Goal: Information Seeking & Learning: Learn about a topic

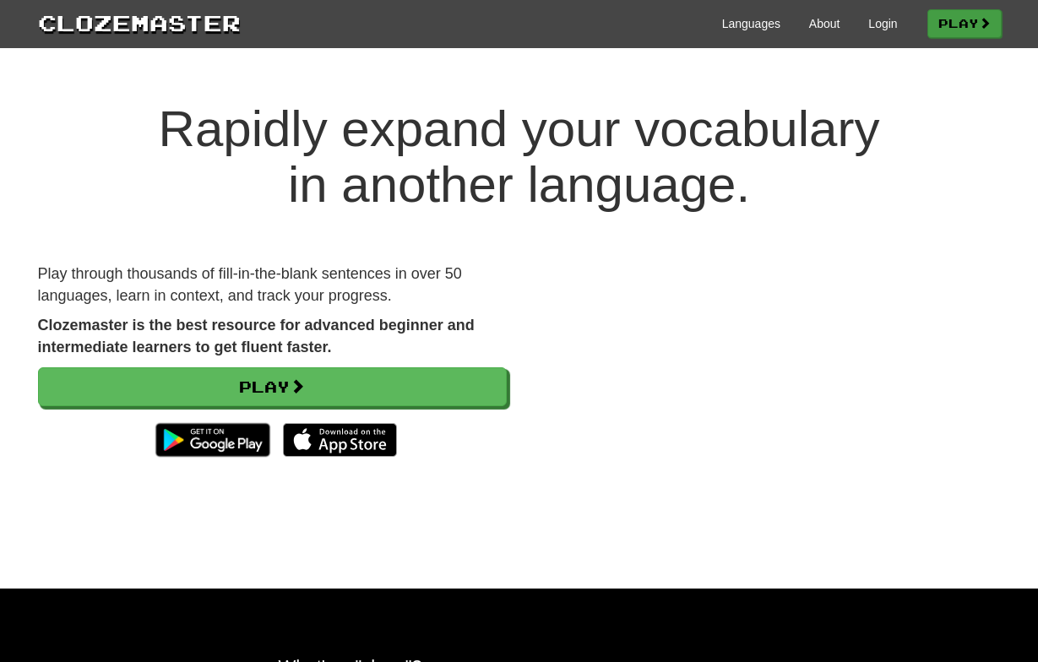
click at [942, 27] on link "Play" at bounding box center [965, 23] width 74 height 29
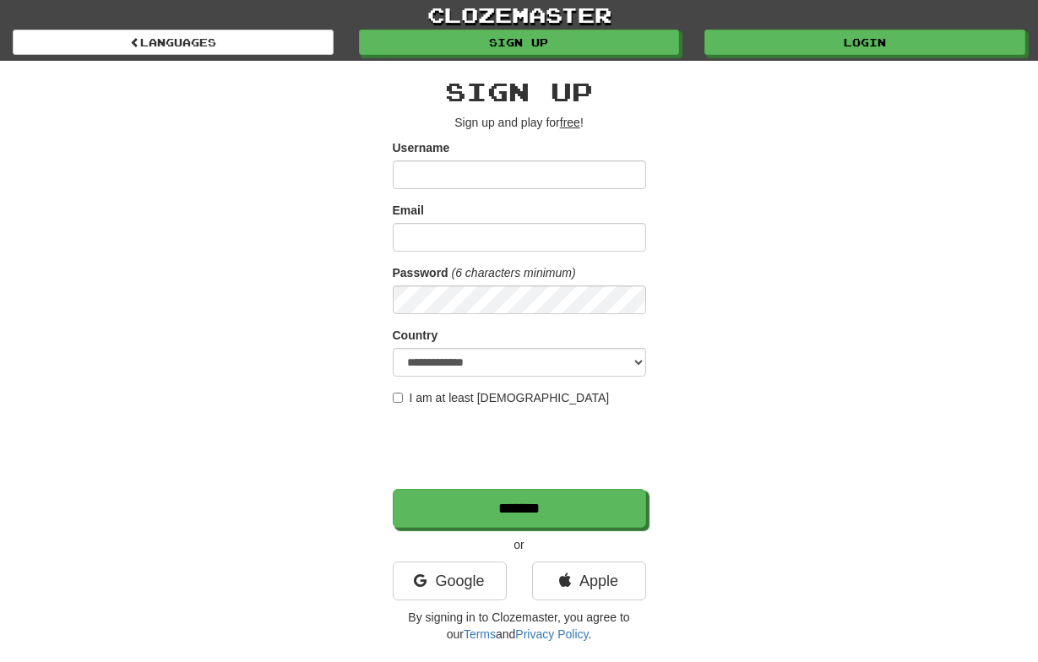
click at [505, 177] on input "Username" at bounding box center [519, 175] width 253 height 29
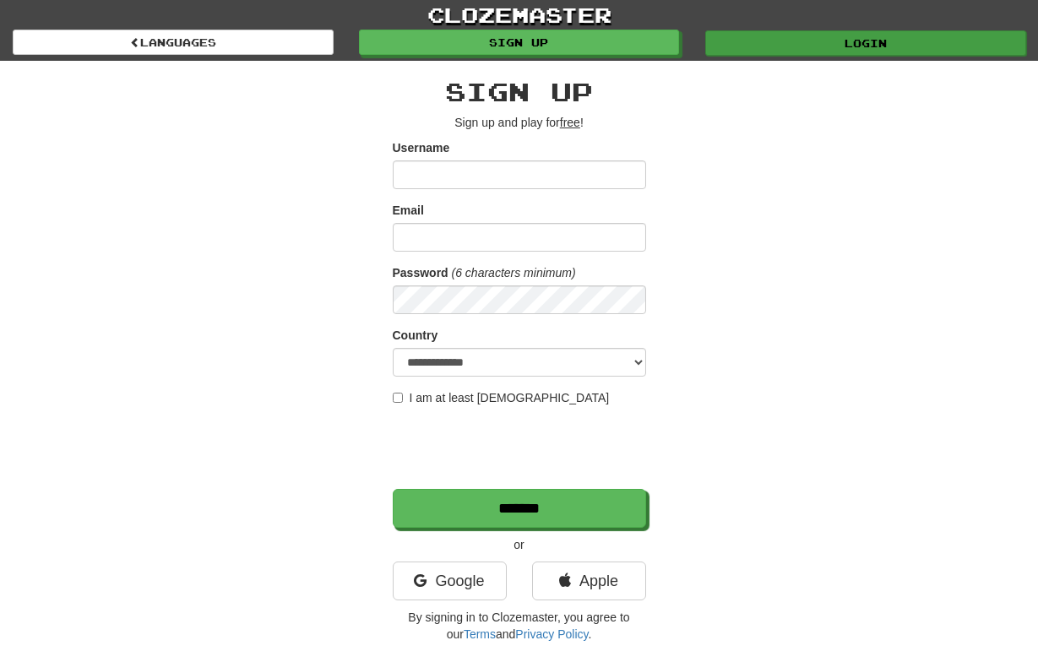
click at [803, 42] on link "Login" at bounding box center [865, 42] width 321 height 25
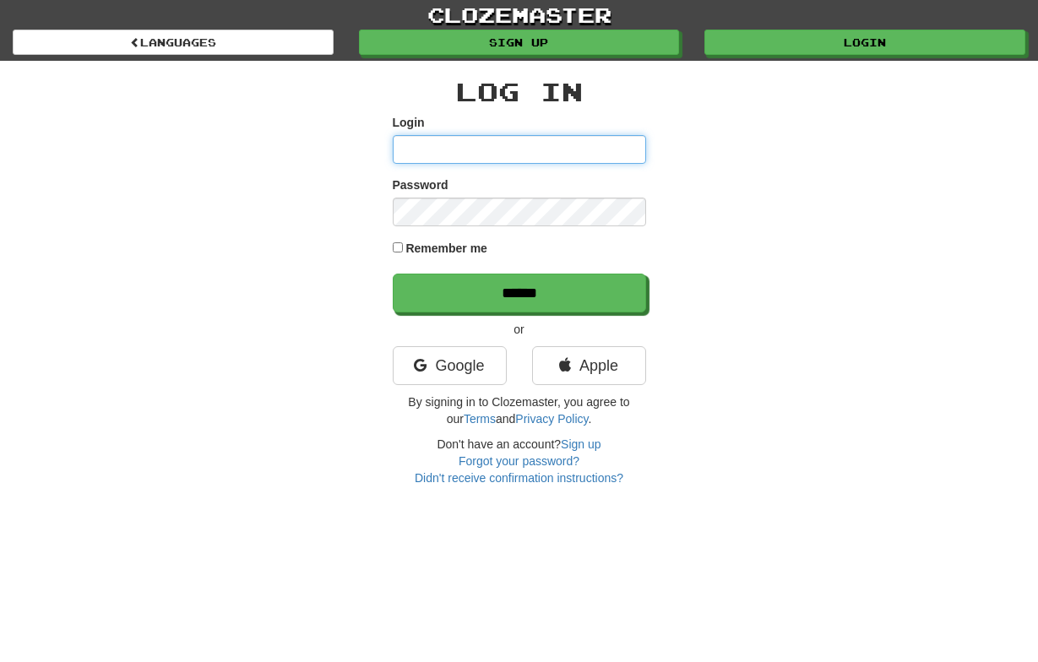
type input "**********"
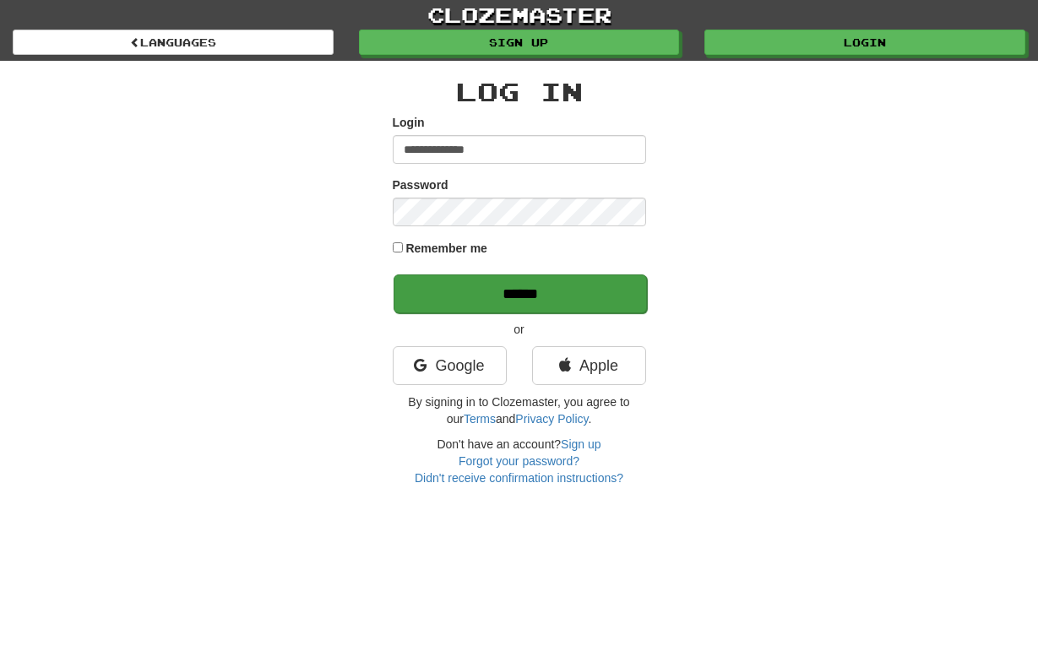
click at [518, 291] on input "******" at bounding box center [520, 294] width 253 height 39
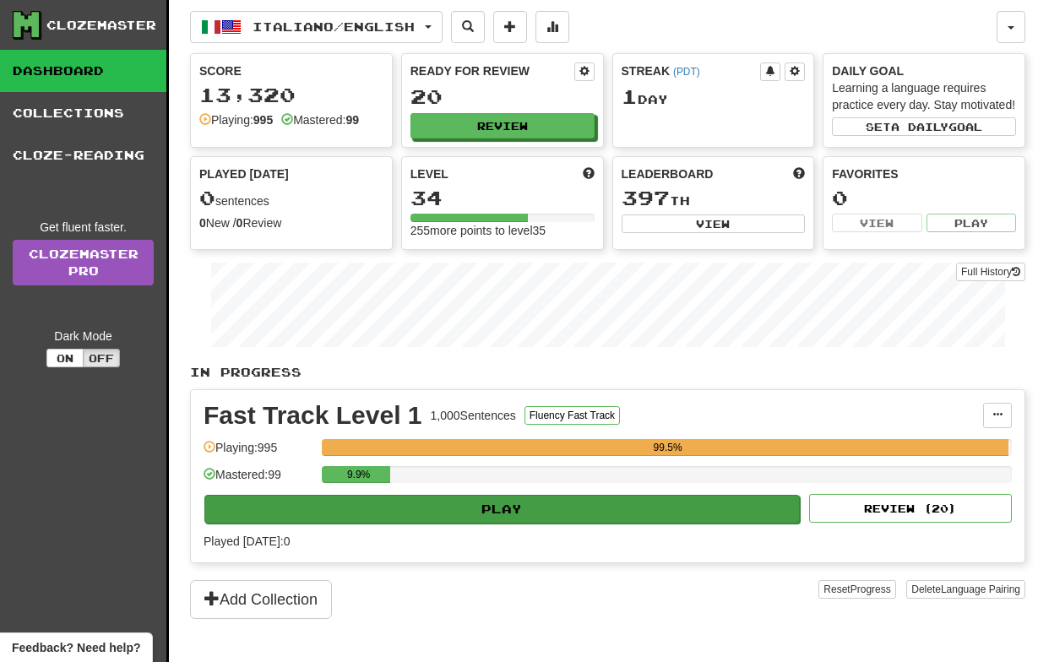
click at [503, 524] on button "Play" at bounding box center [502, 509] width 596 height 29
select select "**"
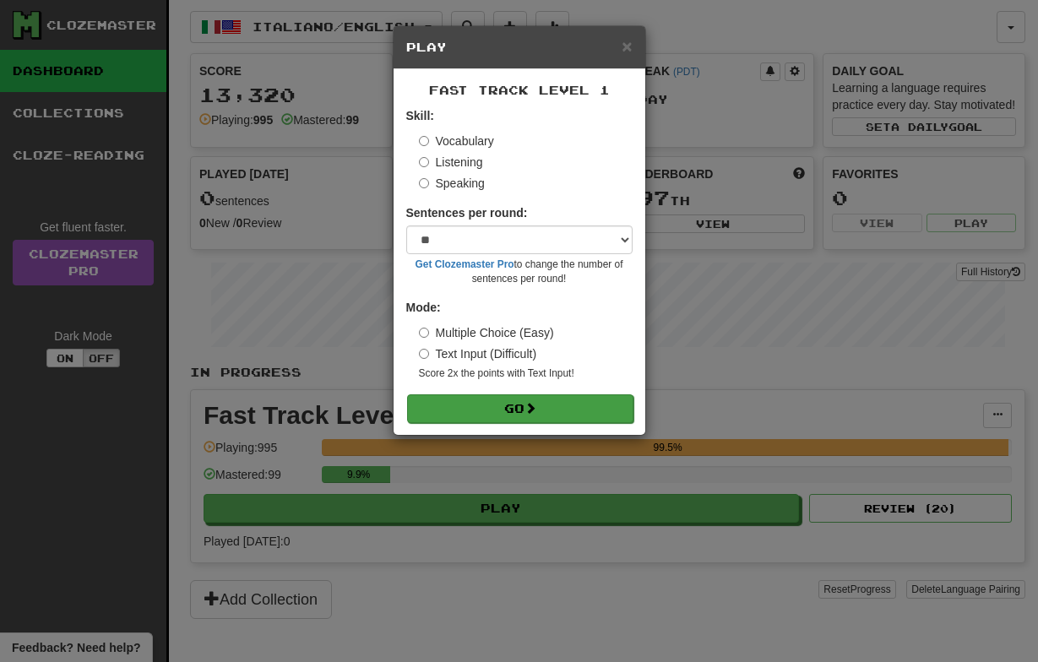
click at [515, 403] on button "Go" at bounding box center [520, 409] width 226 height 29
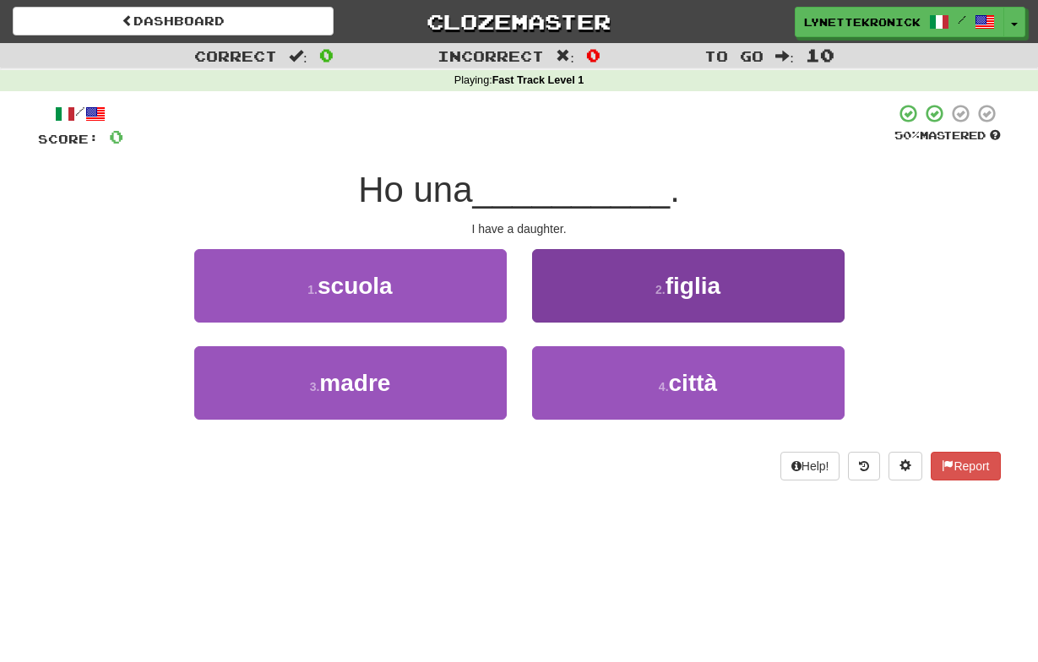
click at [678, 286] on span "figlia" at bounding box center [693, 286] width 55 height 26
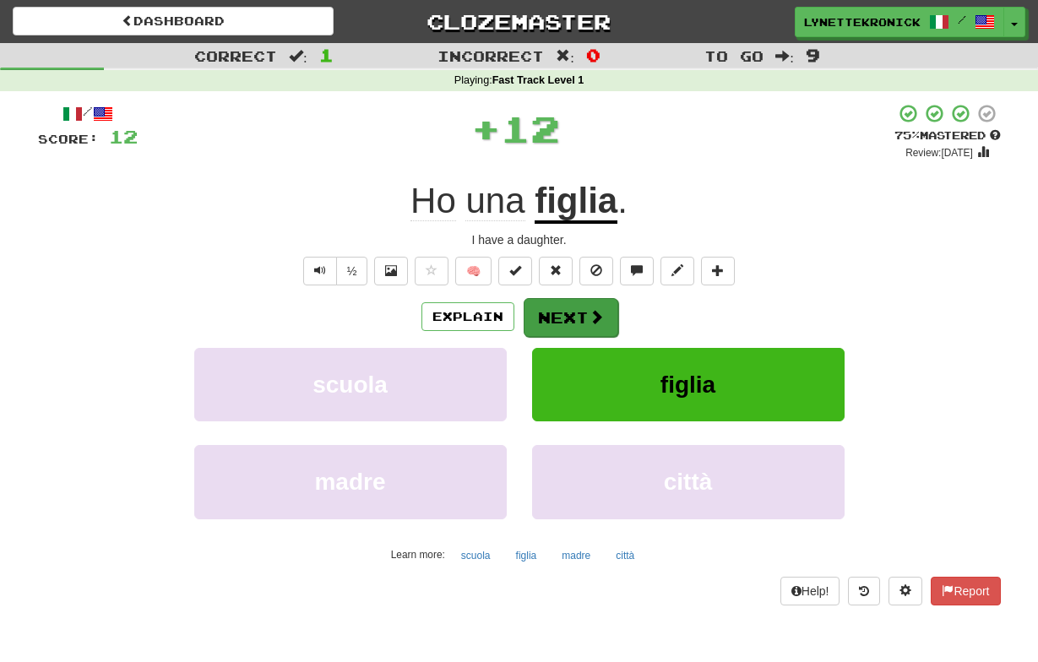
click at [569, 320] on button "Next" at bounding box center [571, 317] width 95 height 39
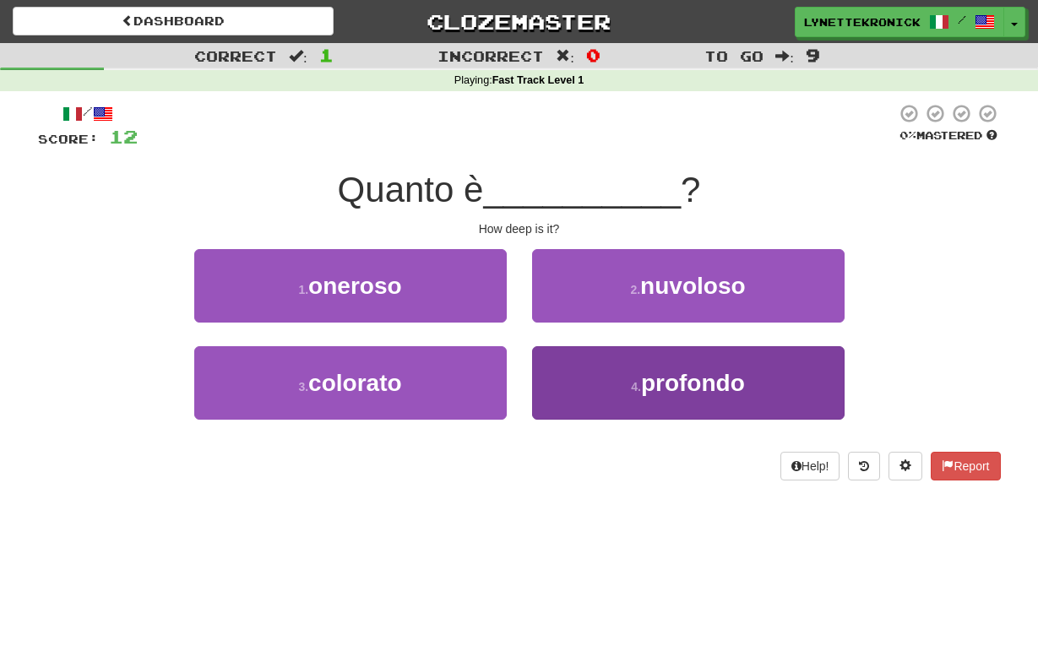
click at [676, 385] on span "profondo" at bounding box center [693, 383] width 104 height 26
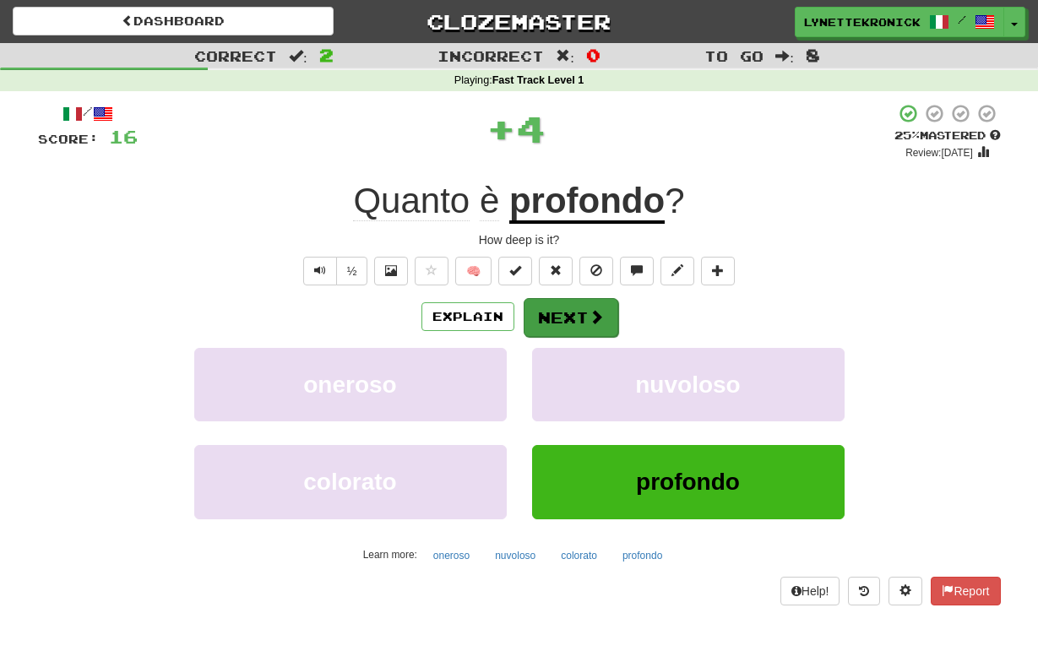
click at [581, 319] on button "Next" at bounding box center [571, 317] width 95 height 39
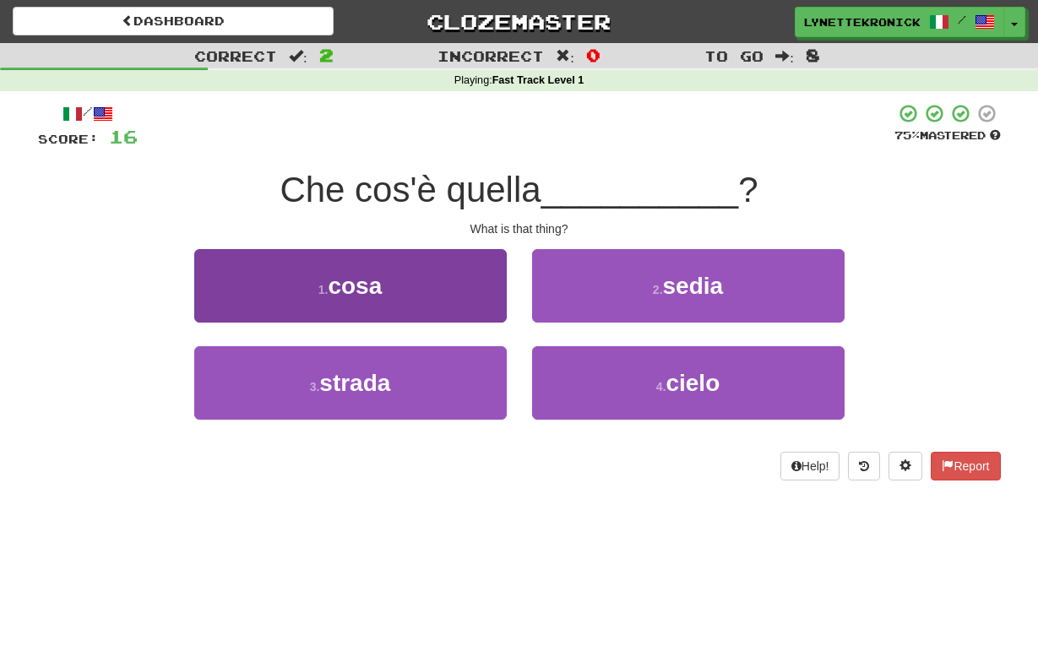
click at [364, 280] on span "cosa" at bounding box center [355, 286] width 54 height 26
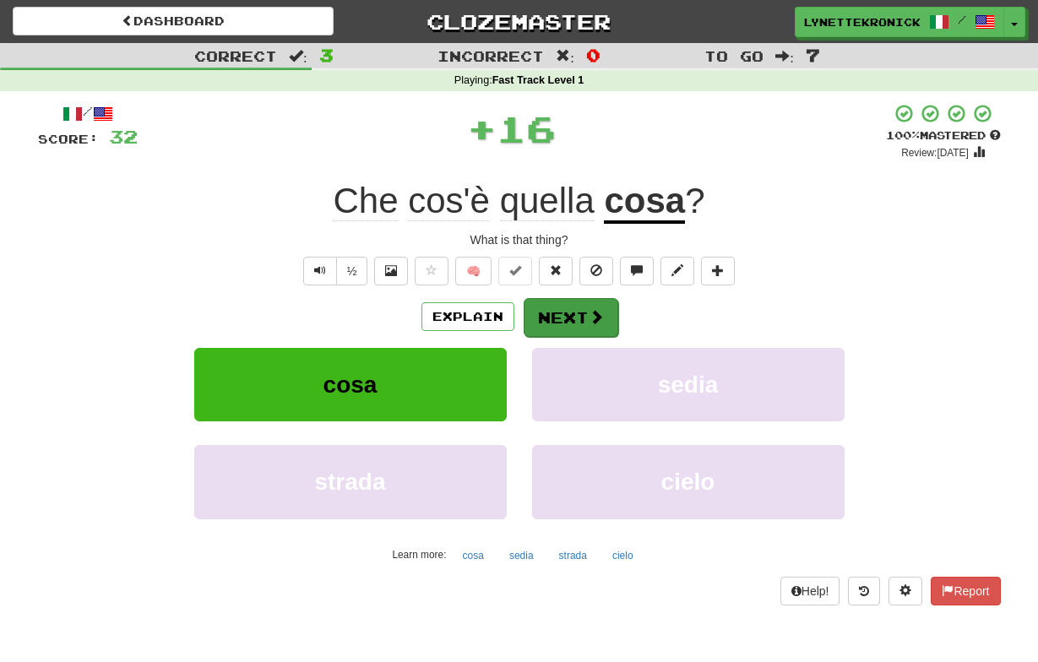
click at [558, 311] on button "Next" at bounding box center [571, 317] width 95 height 39
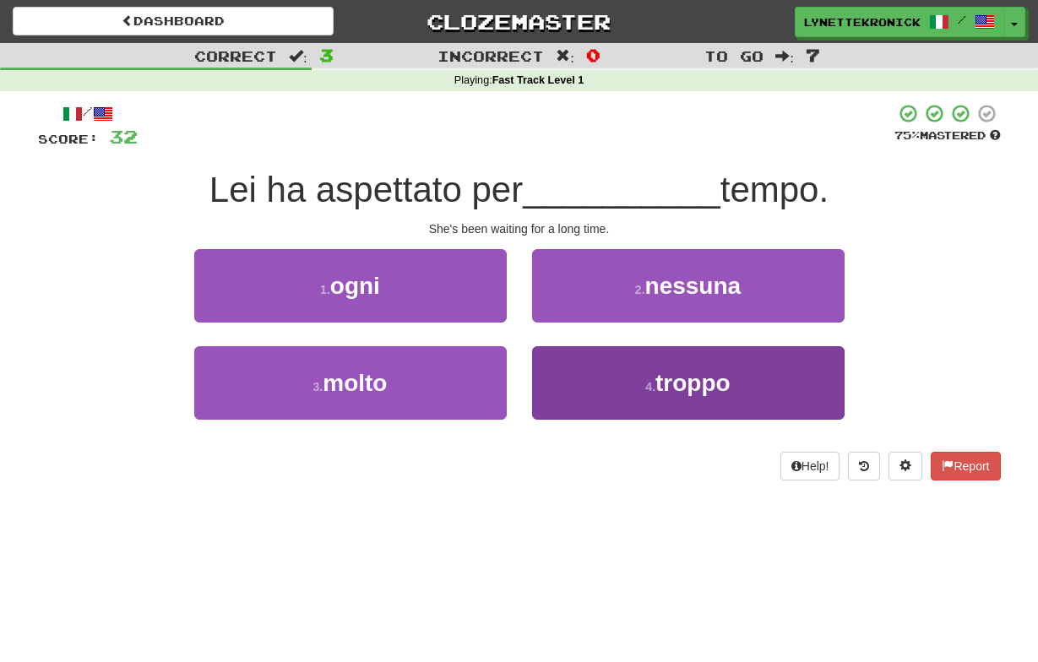
click at [676, 382] on span "troppo" at bounding box center [693, 383] width 75 height 26
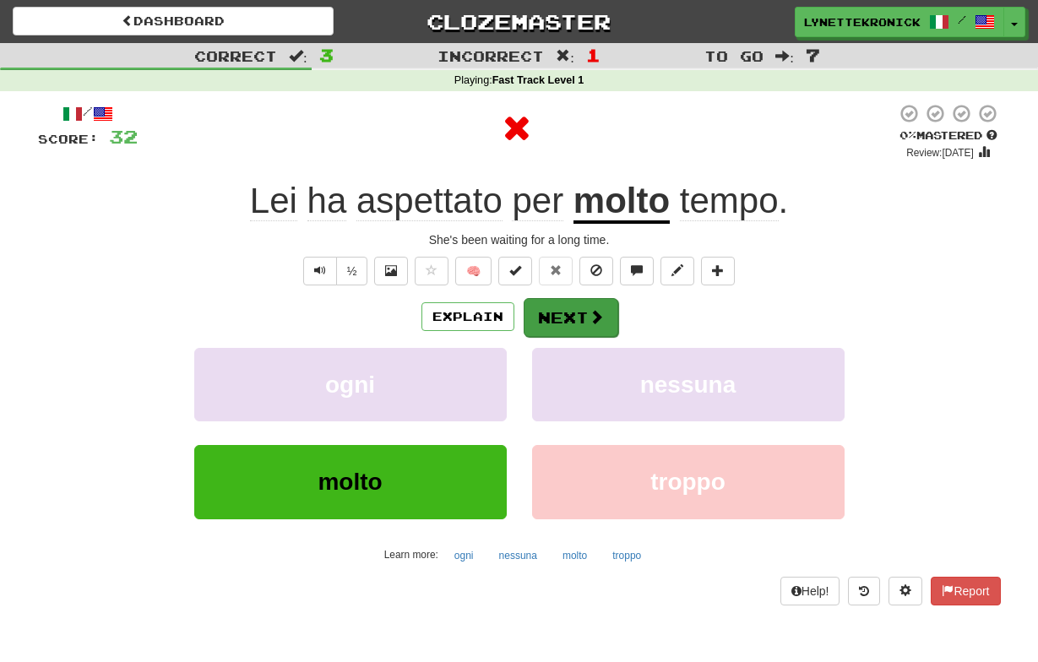
click at [550, 308] on button "Next" at bounding box center [571, 317] width 95 height 39
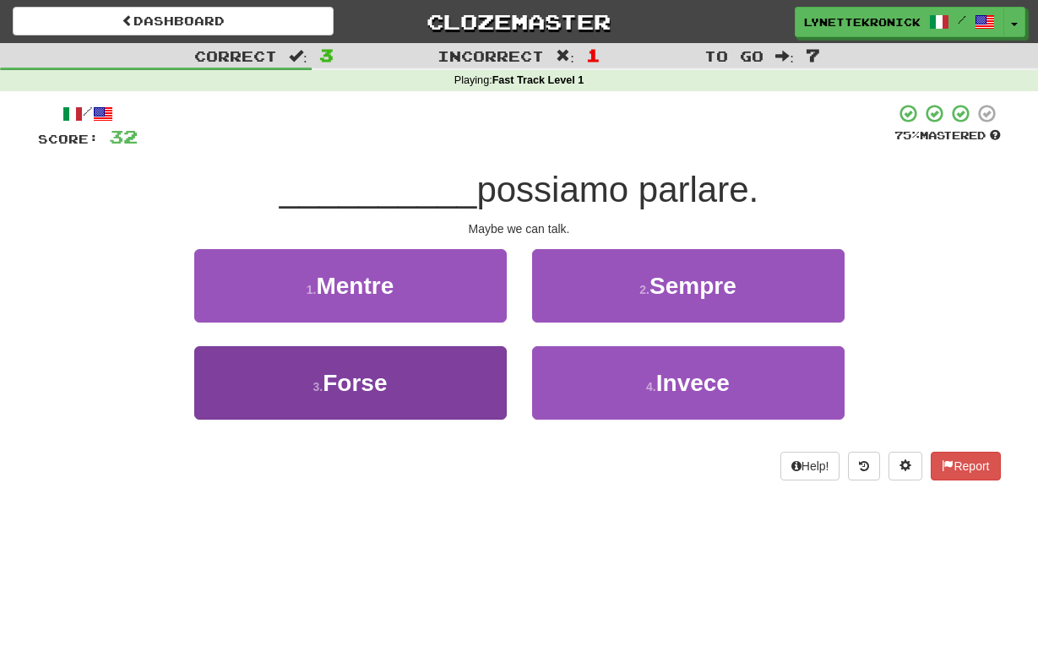
click at [398, 377] on button "3 . Forse" at bounding box center [350, 383] width 313 height 74
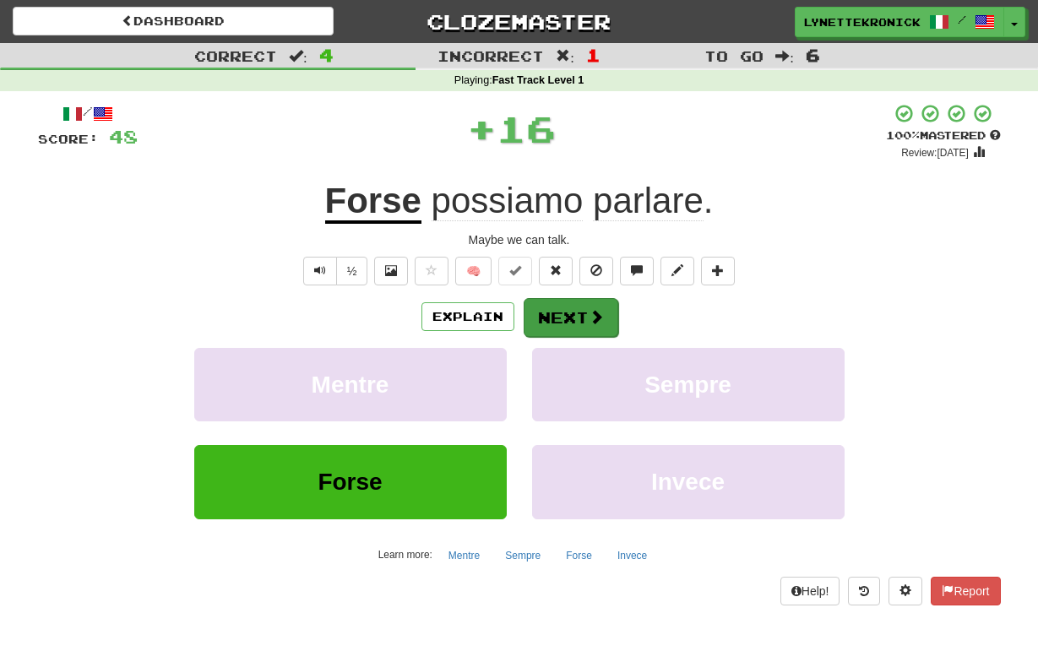
click at [568, 302] on button "Next" at bounding box center [571, 317] width 95 height 39
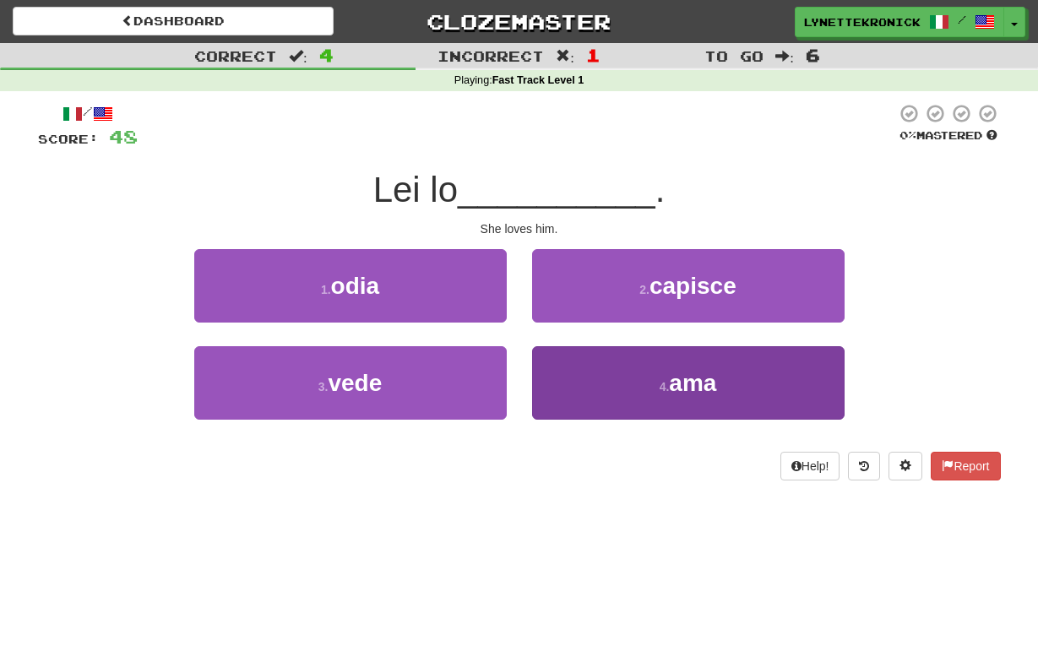
click at [676, 378] on span "ama" at bounding box center [692, 383] width 47 height 26
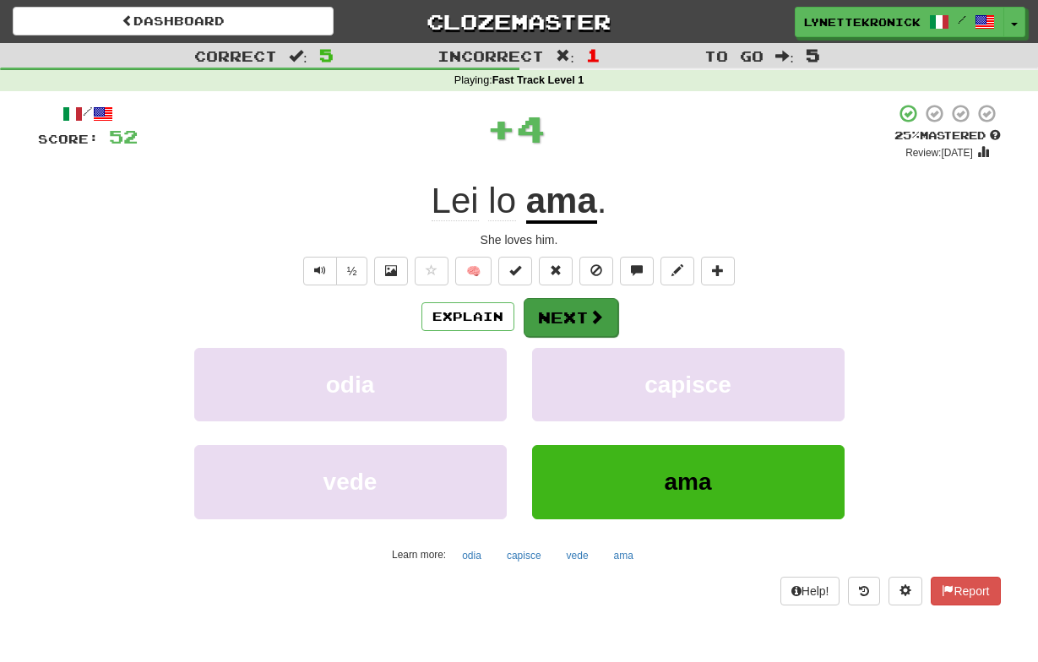
click at [581, 308] on button "Next" at bounding box center [571, 317] width 95 height 39
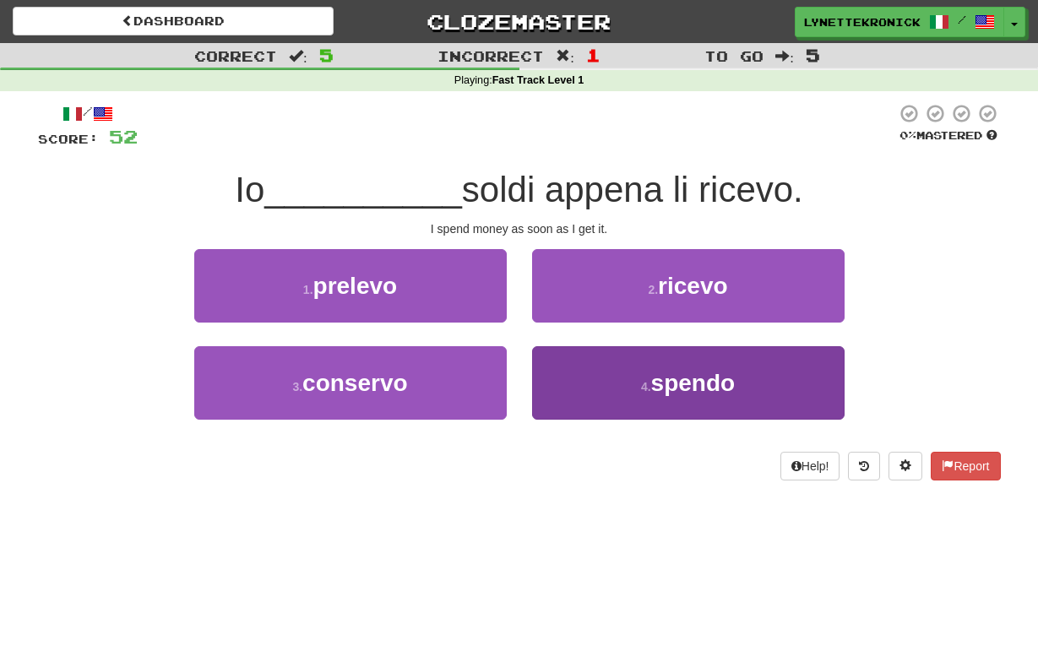
click at [642, 383] on small "4 ." at bounding box center [646, 387] width 10 height 14
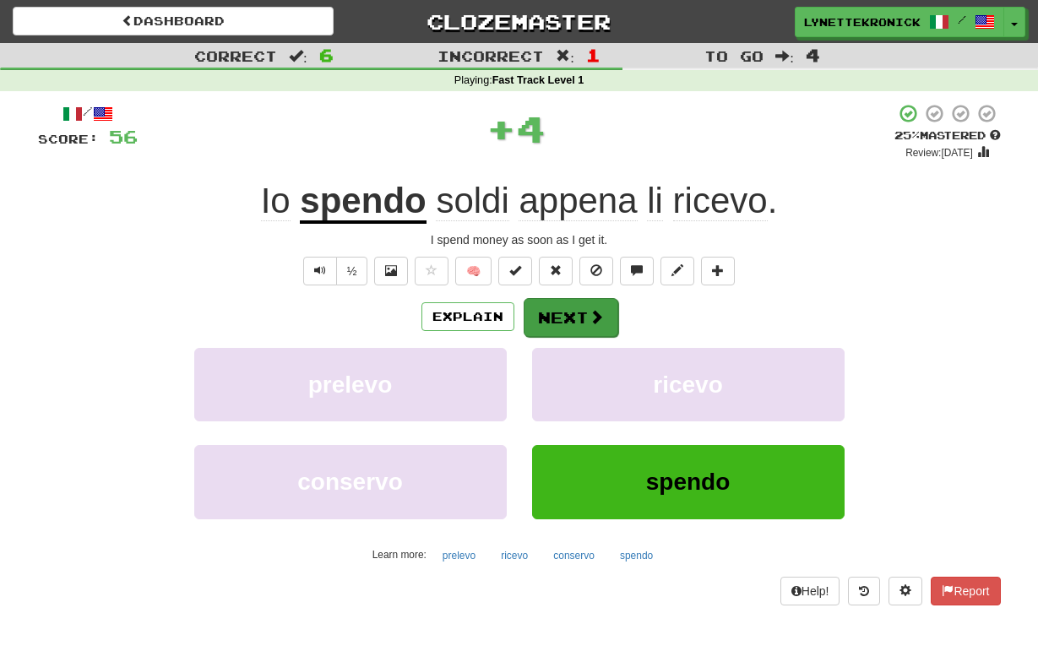
click at [558, 318] on button "Next" at bounding box center [571, 317] width 95 height 39
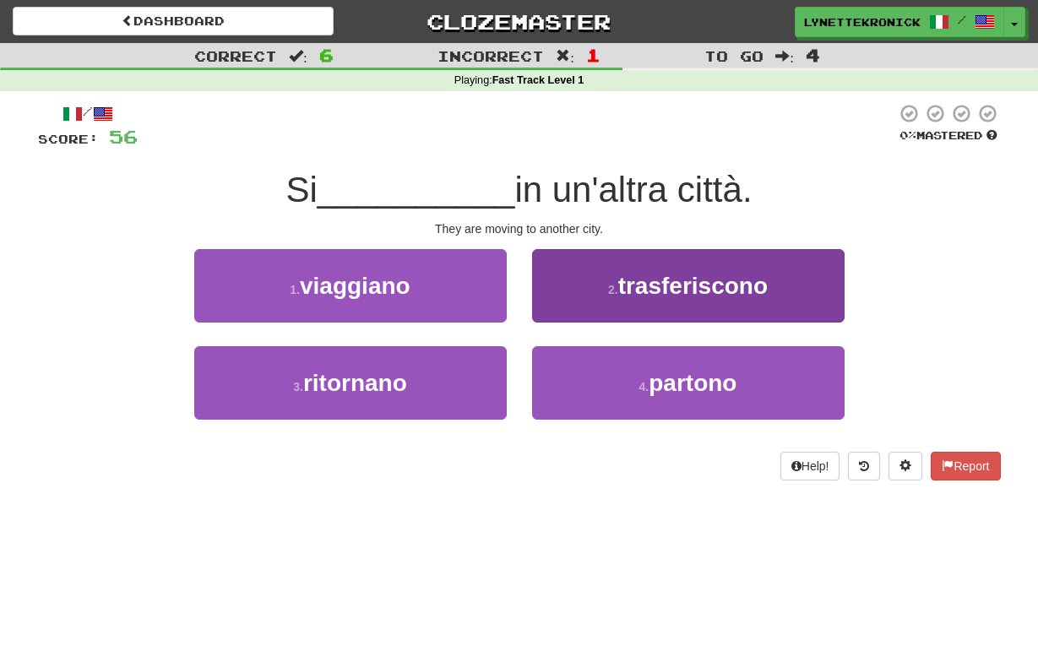
click at [619, 289] on span "trasferiscono" at bounding box center [693, 286] width 150 height 26
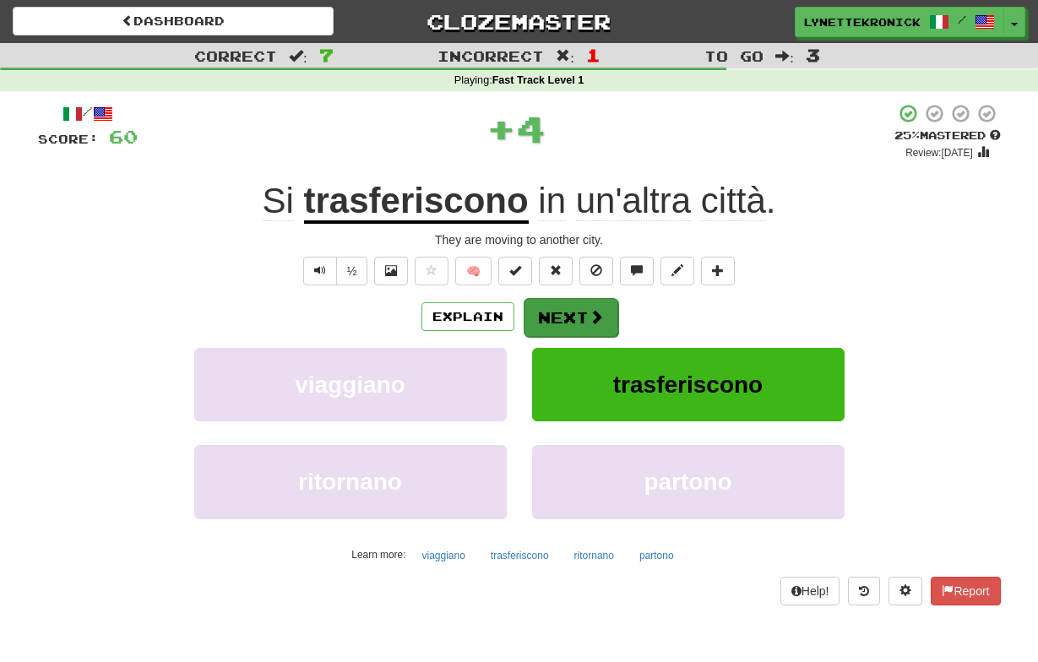
click at [567, 313] on button "Next" at bounding box center [571, 317] width 95 height 39
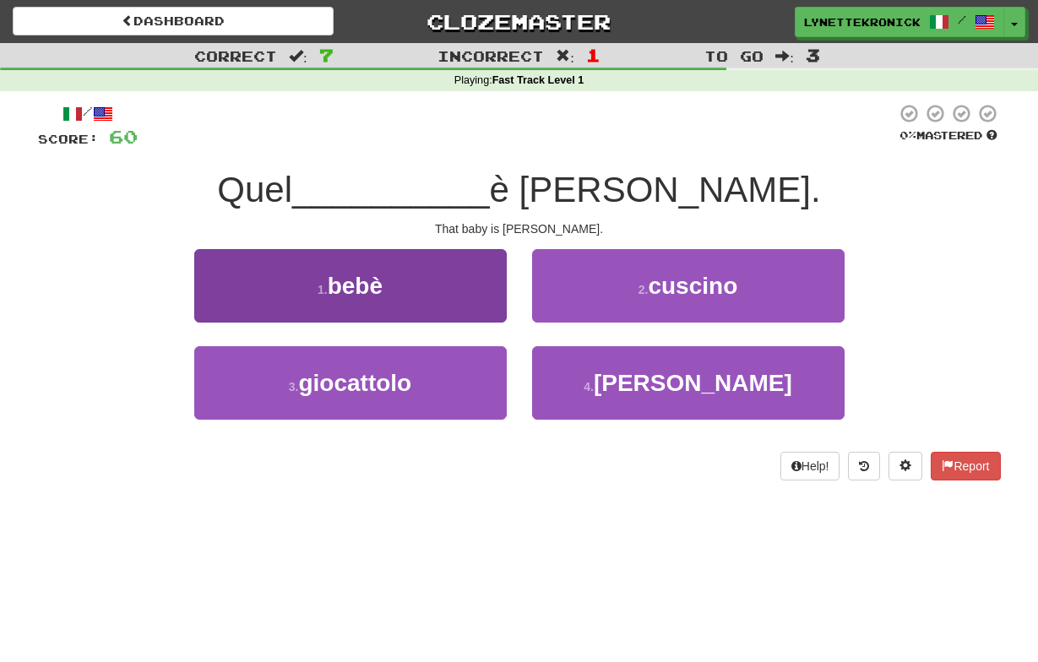
click at [407, 298] on button "1 . bebè" at bounding box center [350, 286] width 313 height 74
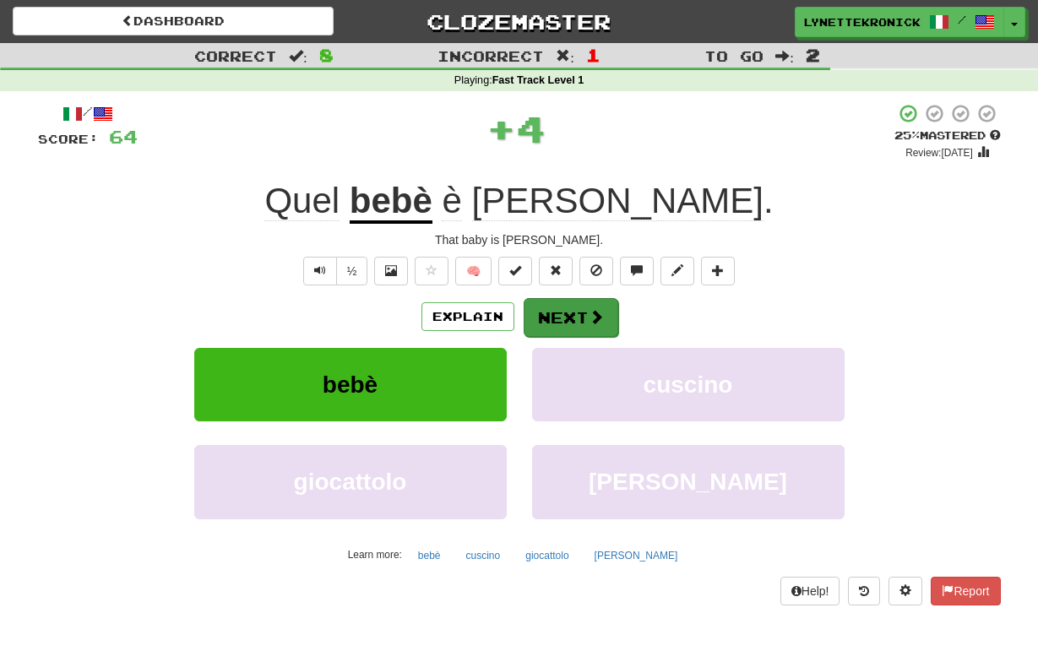
click at [596, 308] on button "Next" at bounding box center [571, 317] width 95 height 39
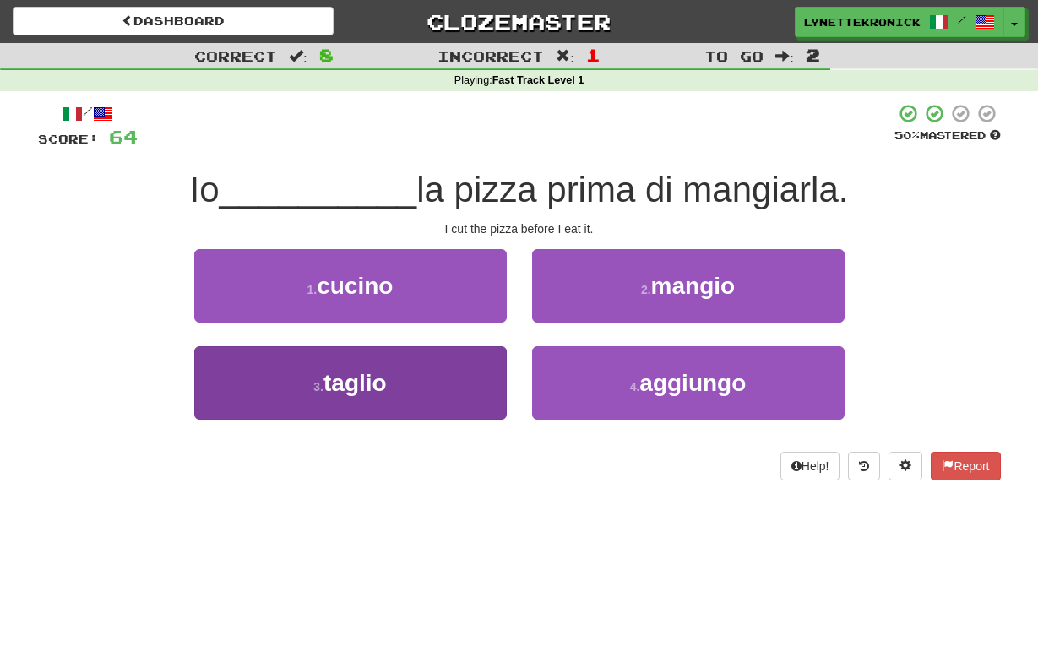
click at [417, 389] on button "3 . taglio" at bounding box center [350, 383] width 313 height 74
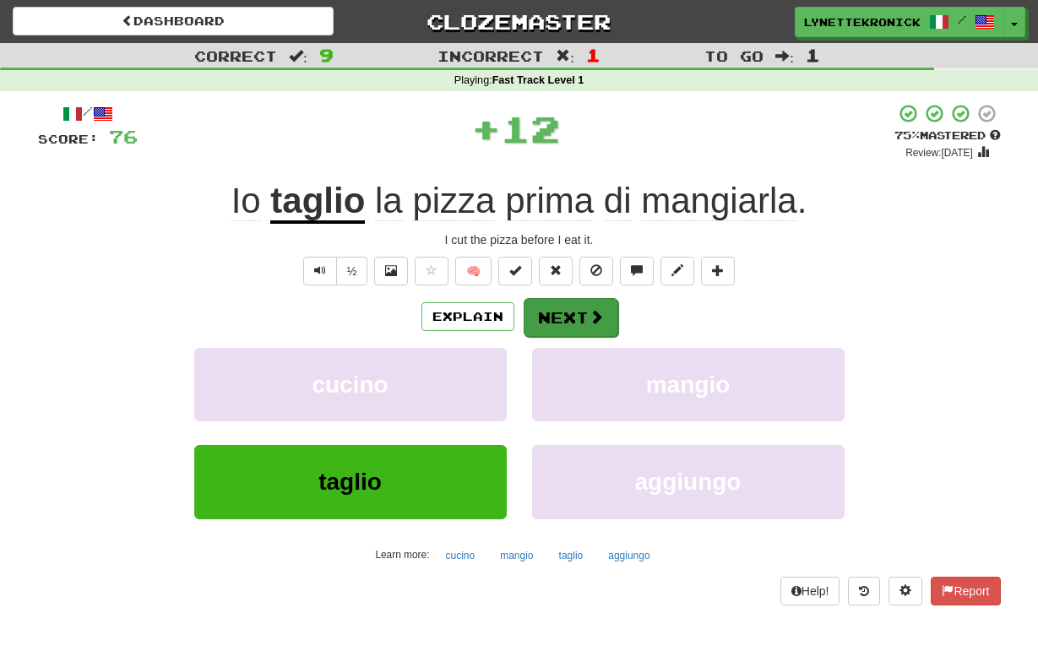
click at [570, 317] on button "Next" at bounding box center [571, 317] width 95 height 39
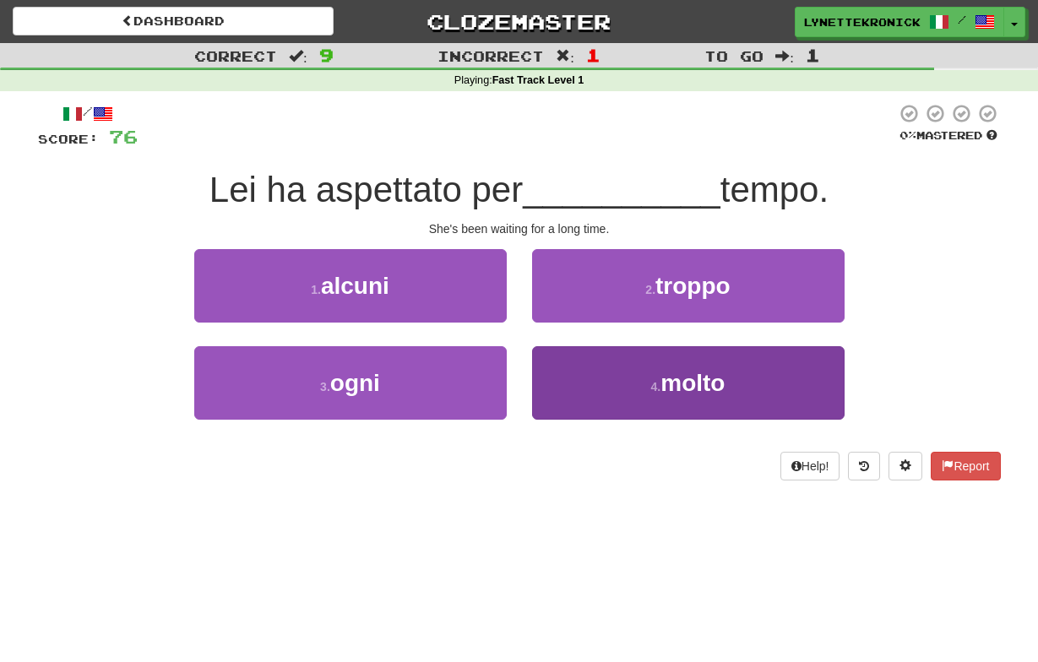
click at [651, 370] on button "4 . molto" at bounding box center [688, 383] width 313 height 74
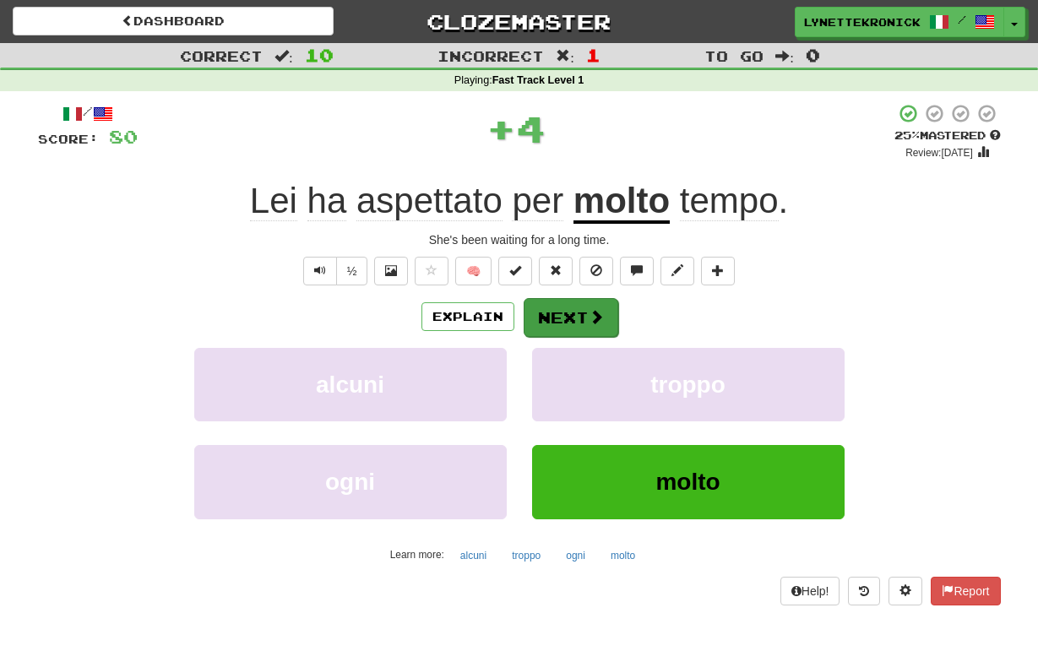
click at [576, 307] on button "Next" at bounding box center [571, 317] width 95 height 39
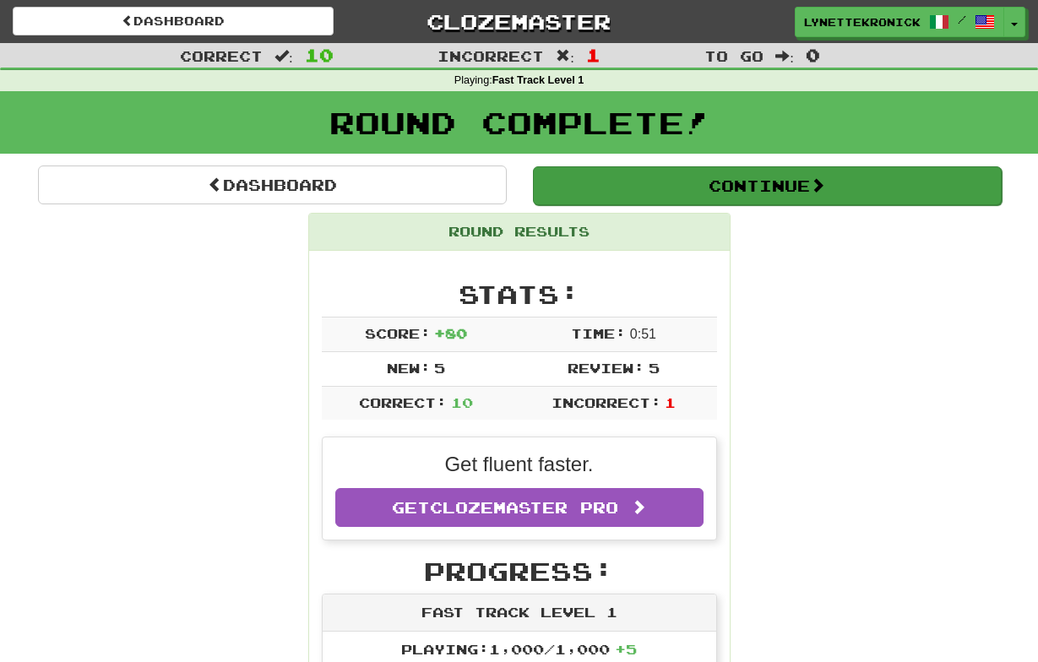
click at [666, 187] on button "Continue" at bounding box center [767, 185] width 469 height 39
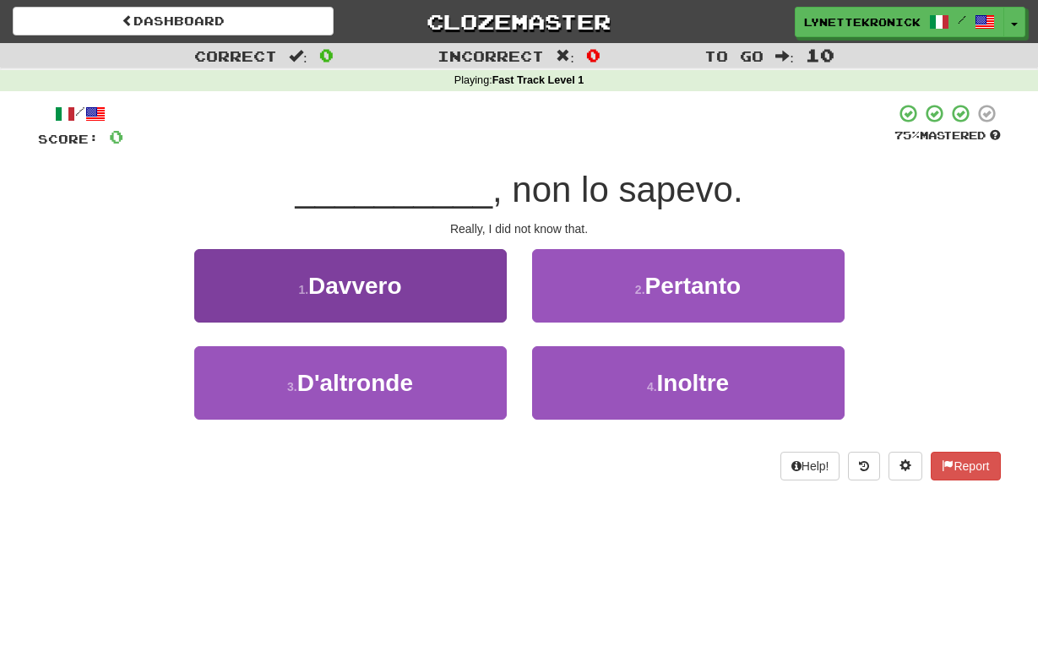
click at [412, 301] on button "1 . Davvero" at bounding box center [350, 286] width 313 height 74
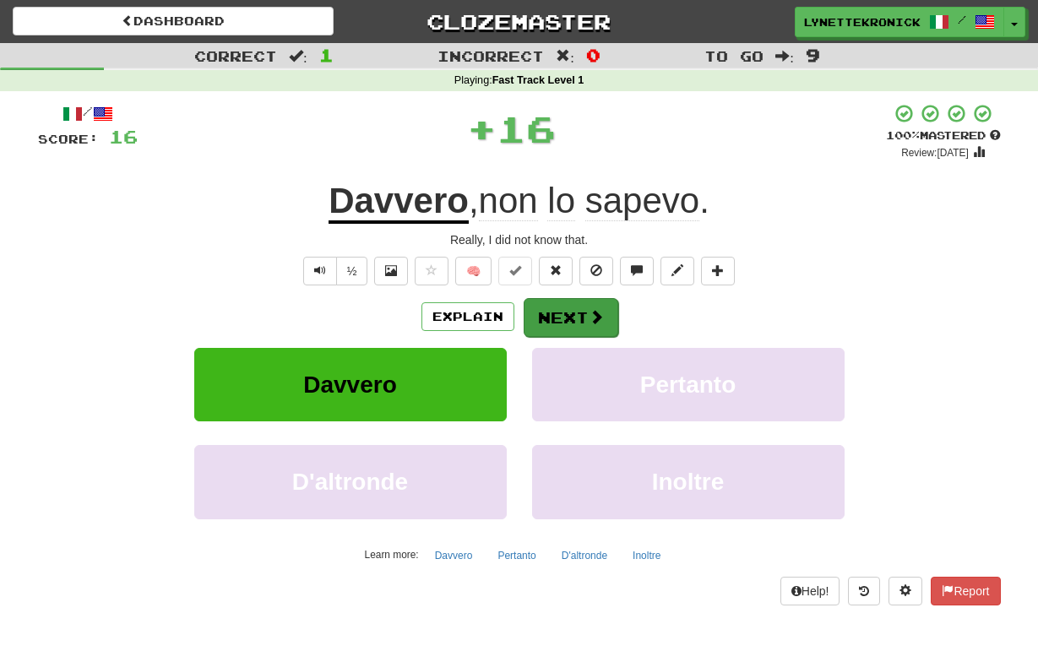
click at [558, 310] on button "Next" at bounding box center [571, 317] width 95 height 39
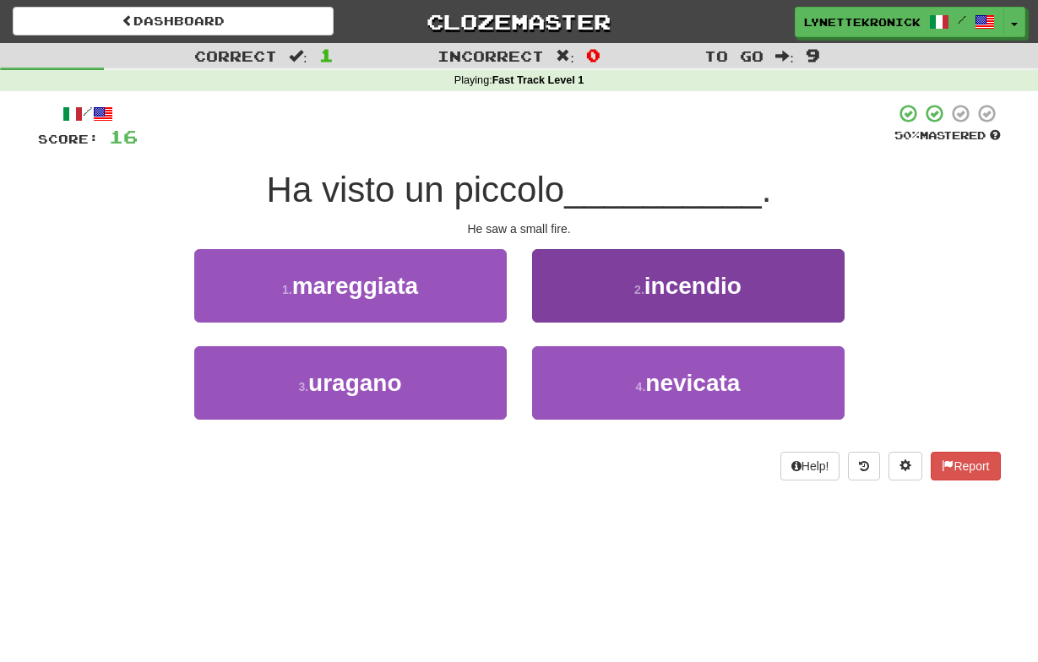
click at [666, 276] on span "incendio" at bounding box center [693, 286] width 97 height 26
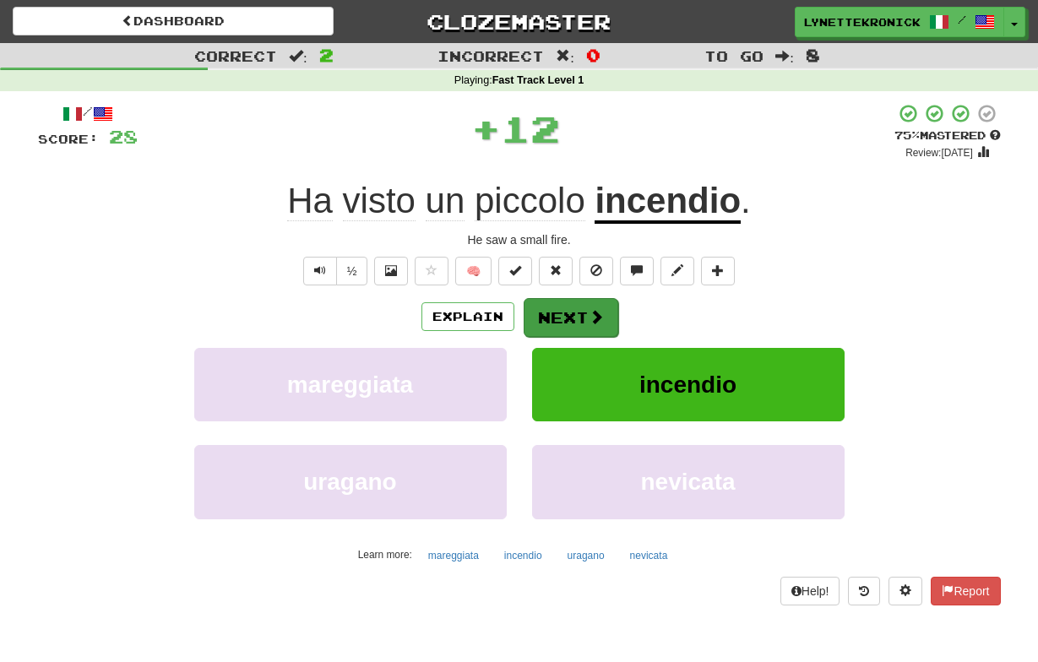
click at [578, 317] on button "Next" at bounding box center [571, 317] width 95 height 39
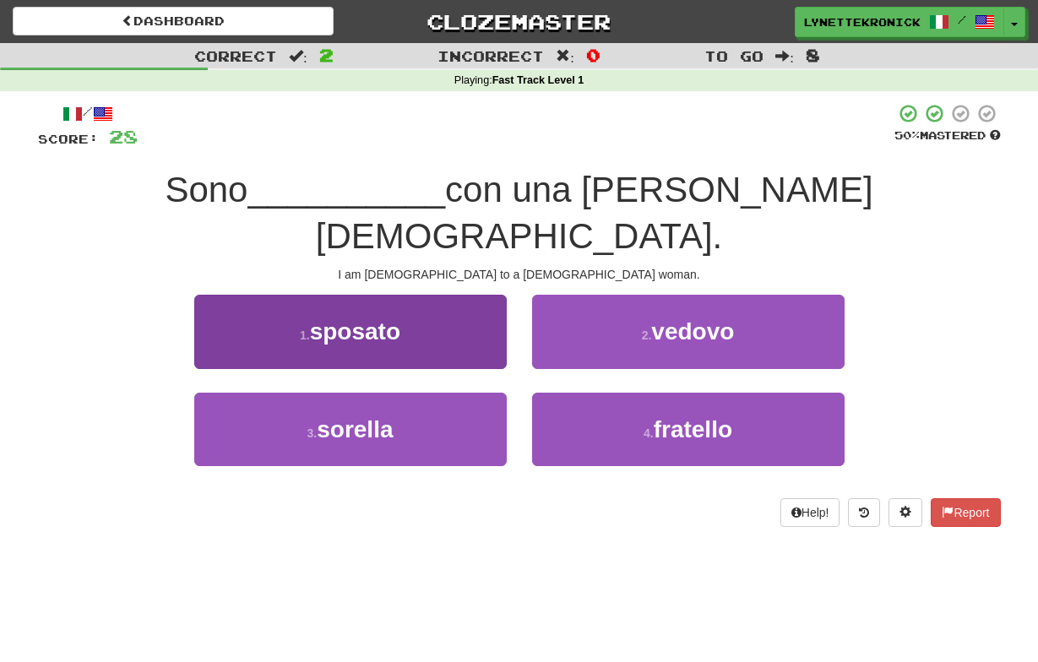
click at [389, 319] on span "sposato" at bounding box center [355, 332] width 90 height 26
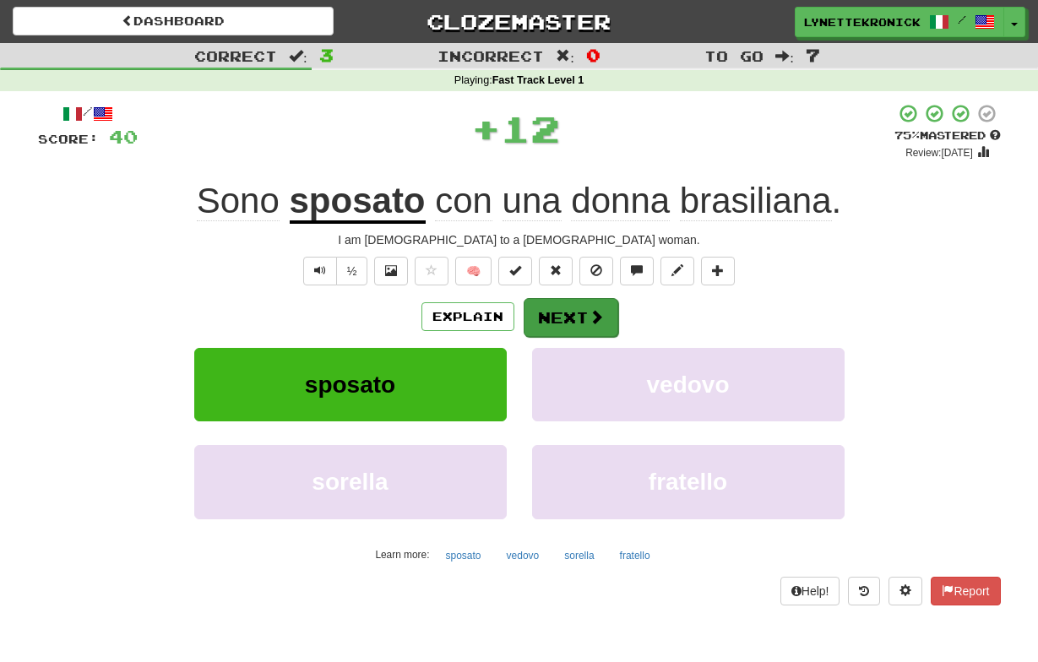
click at [553, 322] on button "Next" at bounding box center [571, 317] width 95 height 39
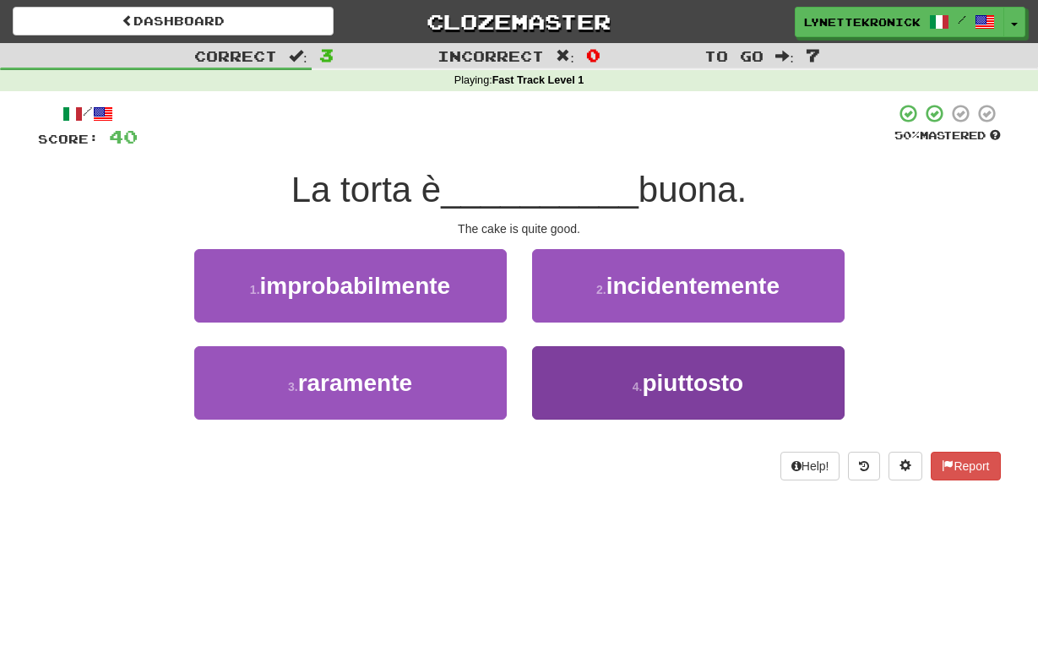
click at [658, 380] on span "piuttosto" at bounding box center [692, 383] width 101 height 26
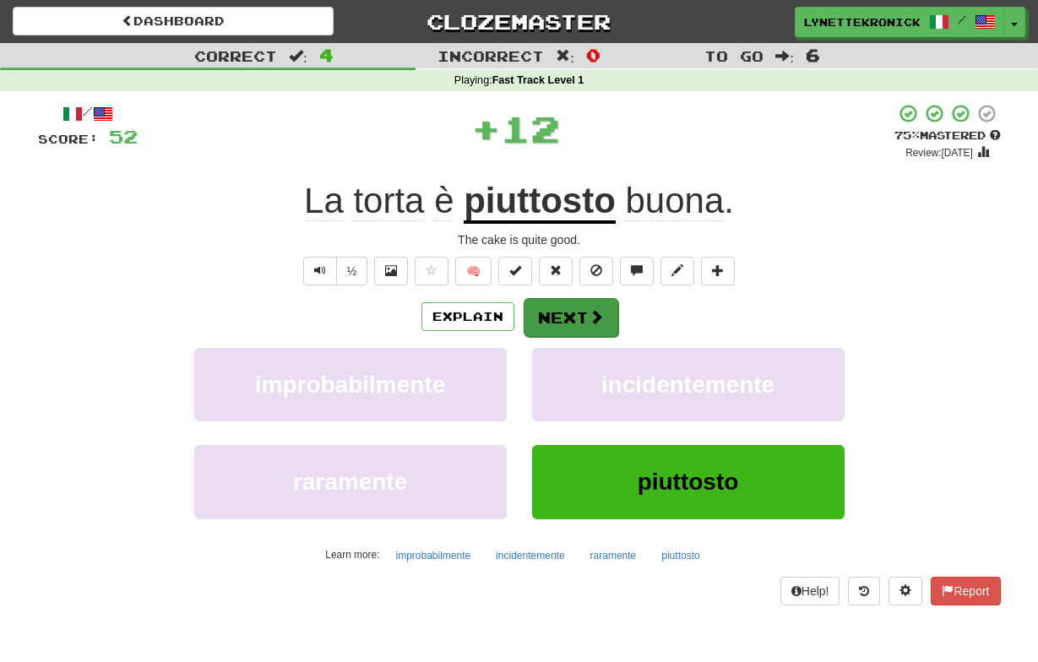
click at [567, 311] on button "Next" at bounding box center [571, 317] width 95 height 39
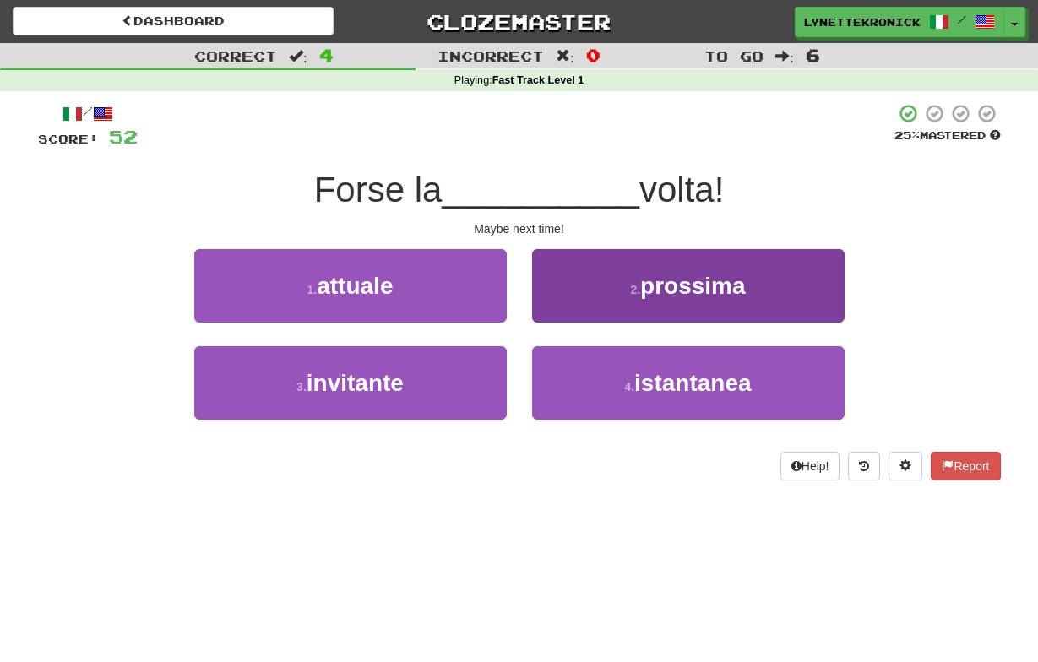
click at [659, 274] on span "prossima" at bounding box center [693, 286] width 106 height 26
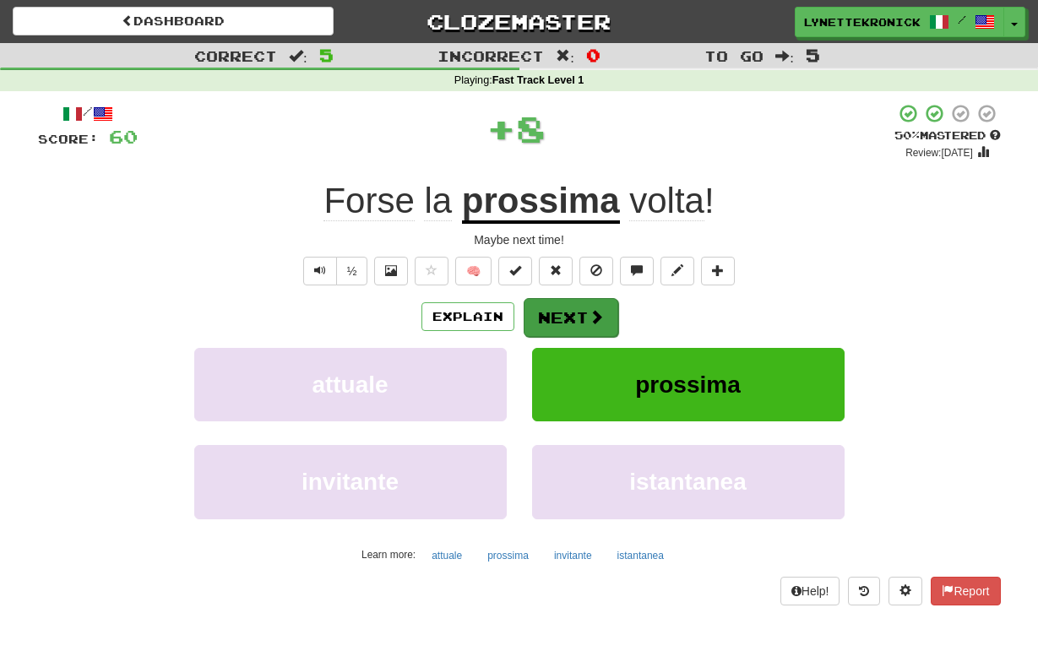
click at [562, 323] on button "Next" at bounding box center [571, 317] width 95 height 39
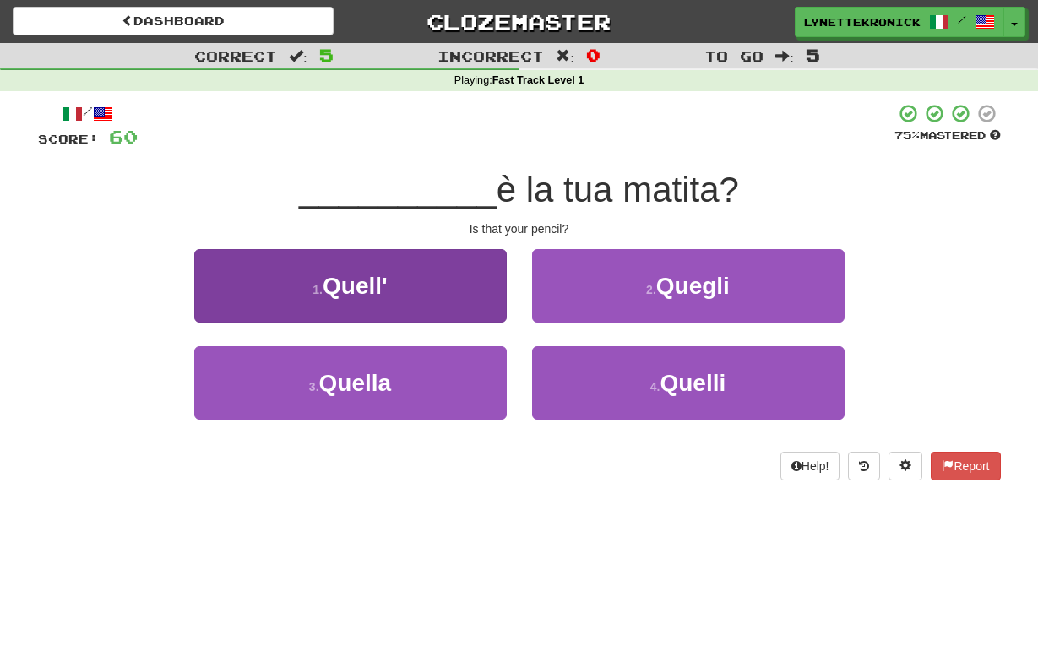
click at [406, 291] on button "1 . [GEOGRAPHIC_DATA]'" at bounding box center [350, 286] width 313 height 74
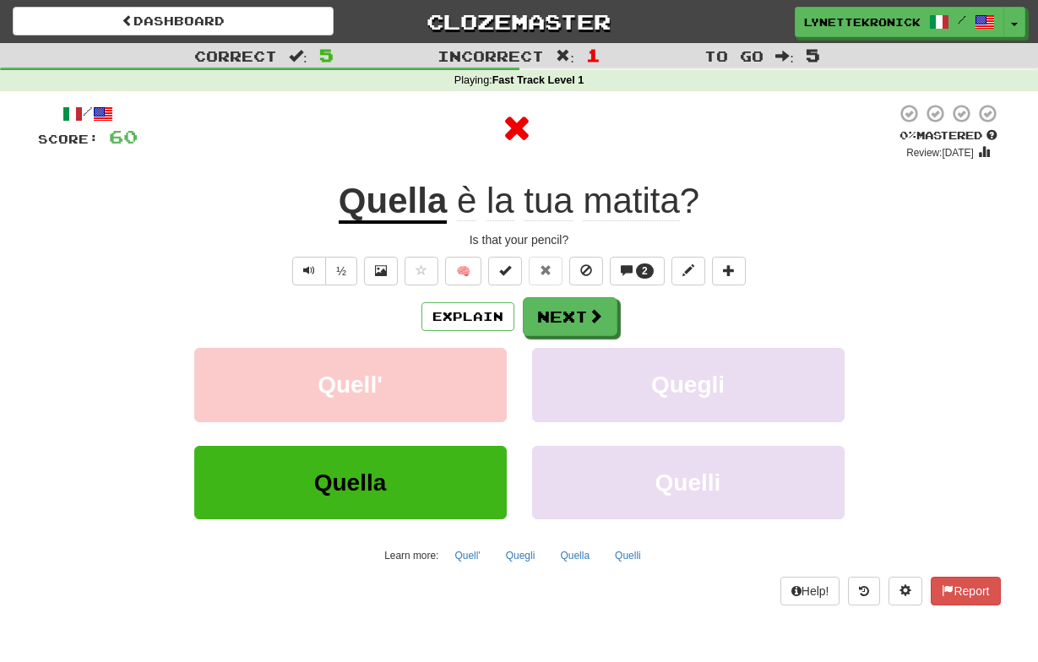
click at [434, 487] on button "Quella" at bounding box center [350, 483] width 313 height 74
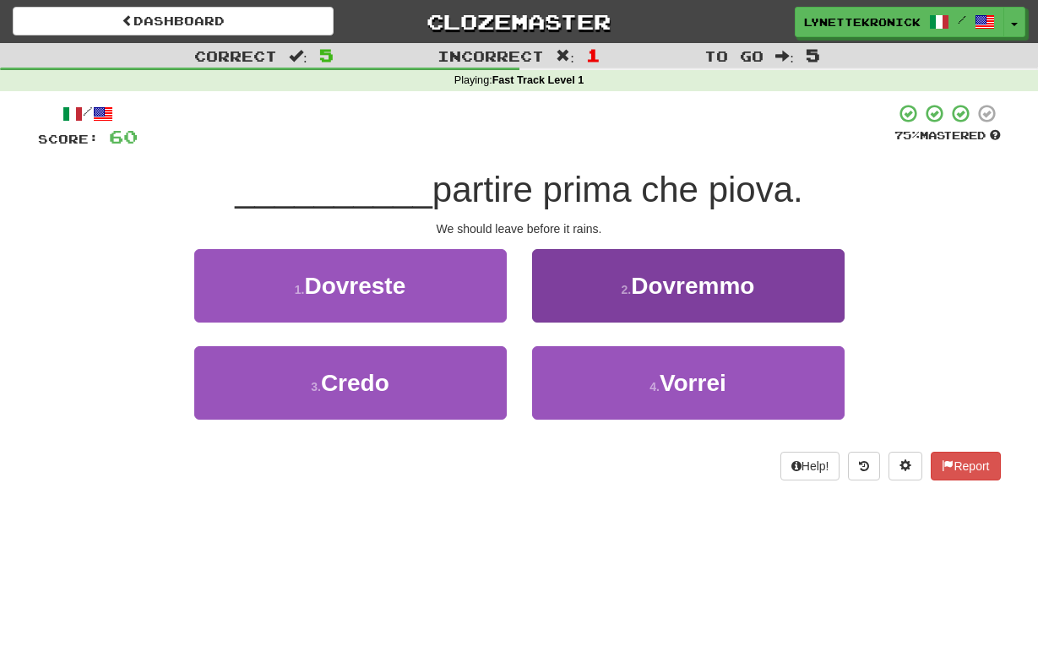
click at [705, 268] on button "2 . [GEOGRAPHIC_DATA]" at bounding box center [688, 286] width 313 height 74
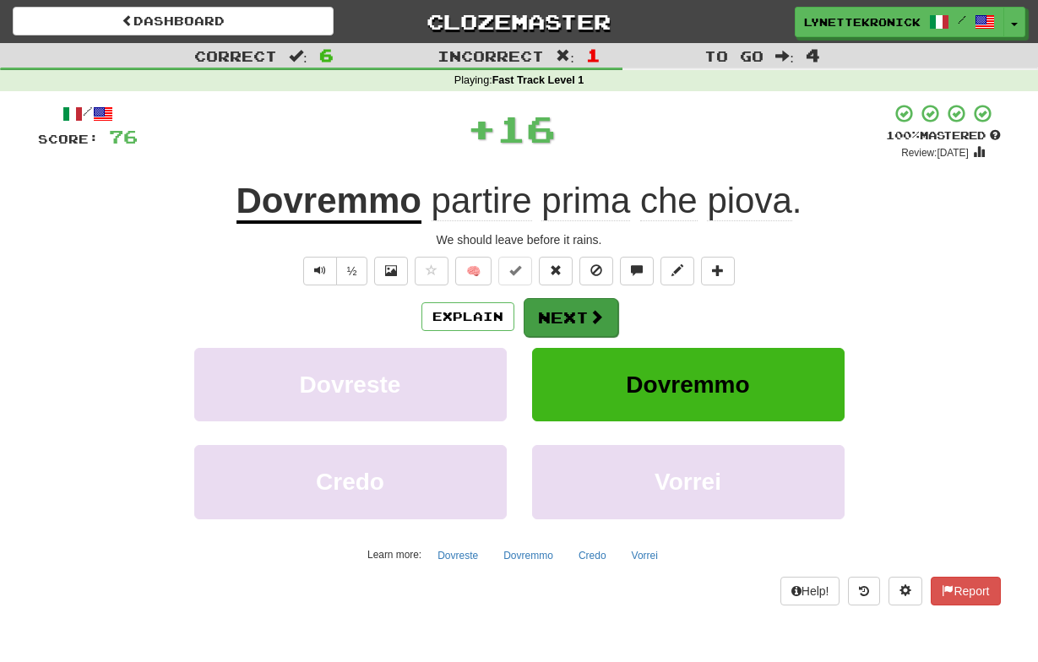
click at [569, 315] on button "Next" at bounding box center [571, 317] width 95 height 39
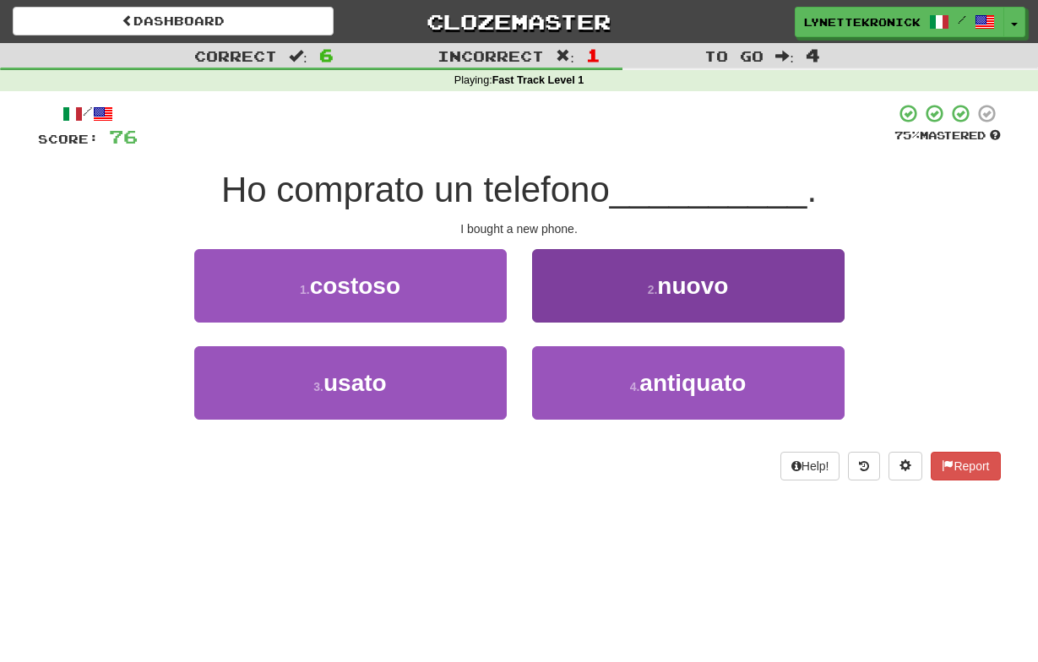
click at [689, 288] on span "nuovo" at bounding box center [692, 286] width 71 height 26
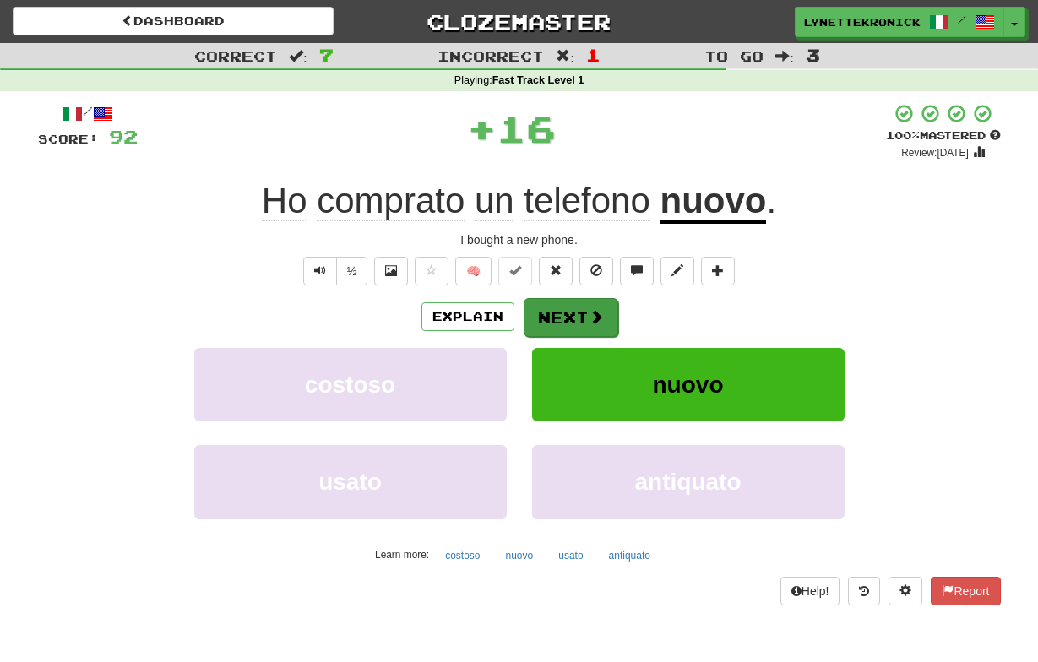
click at [565, 318] on button "Next" at bounding box center [571, 317] width 95 height 39
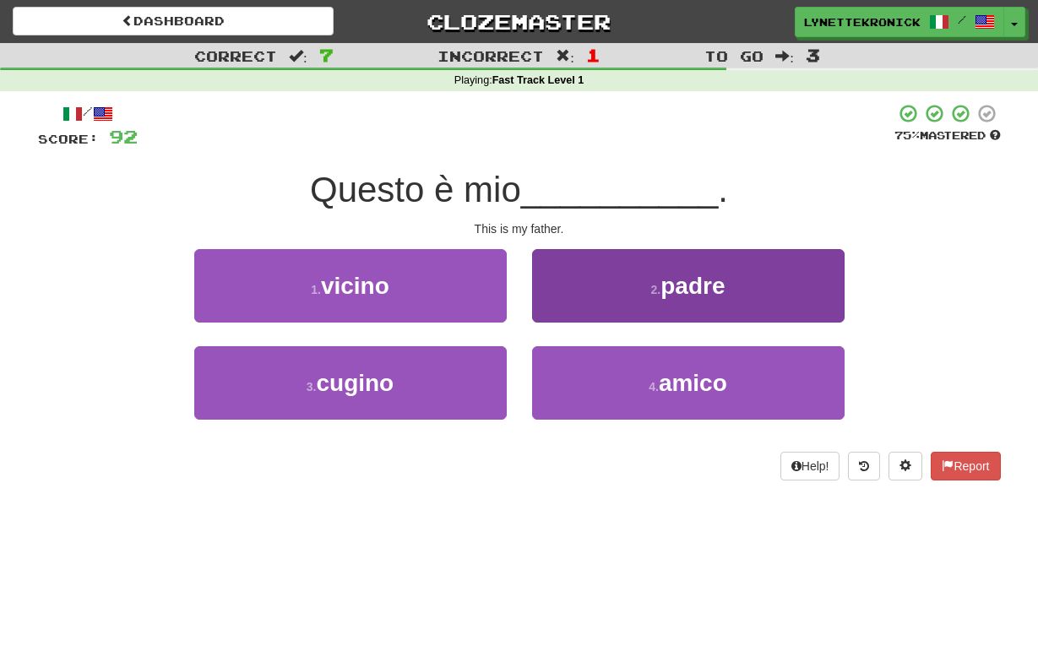
click at [642, 306] on button "2 . padre" at bounding box center [688, 286] width 313 height 74
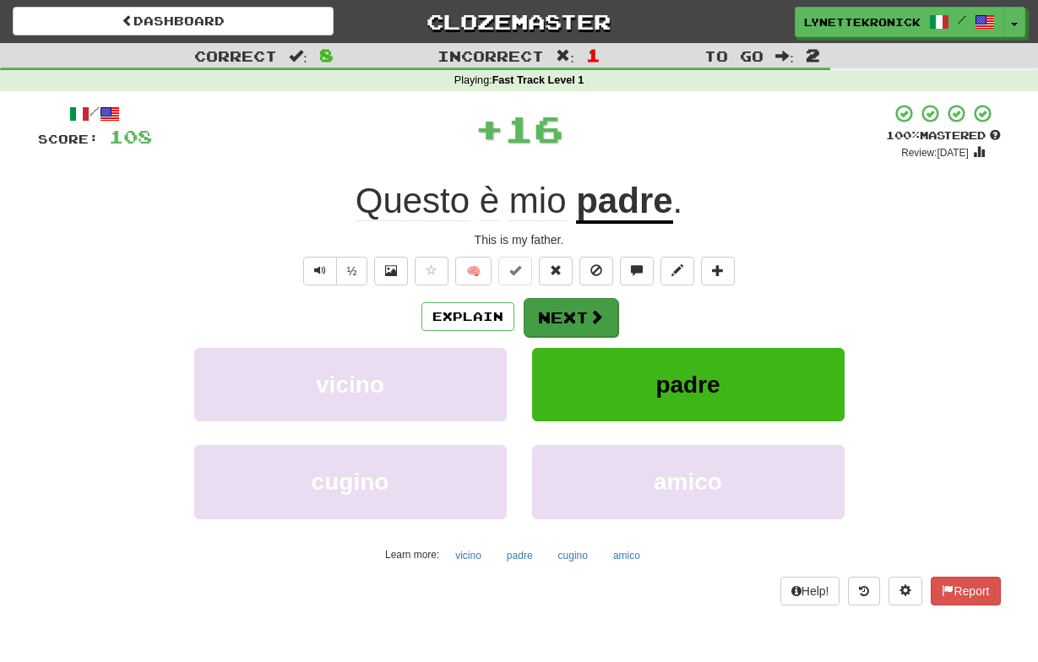
click at [559, 309] on button "Next" at bounding box center [571, 317] width 95 height 39
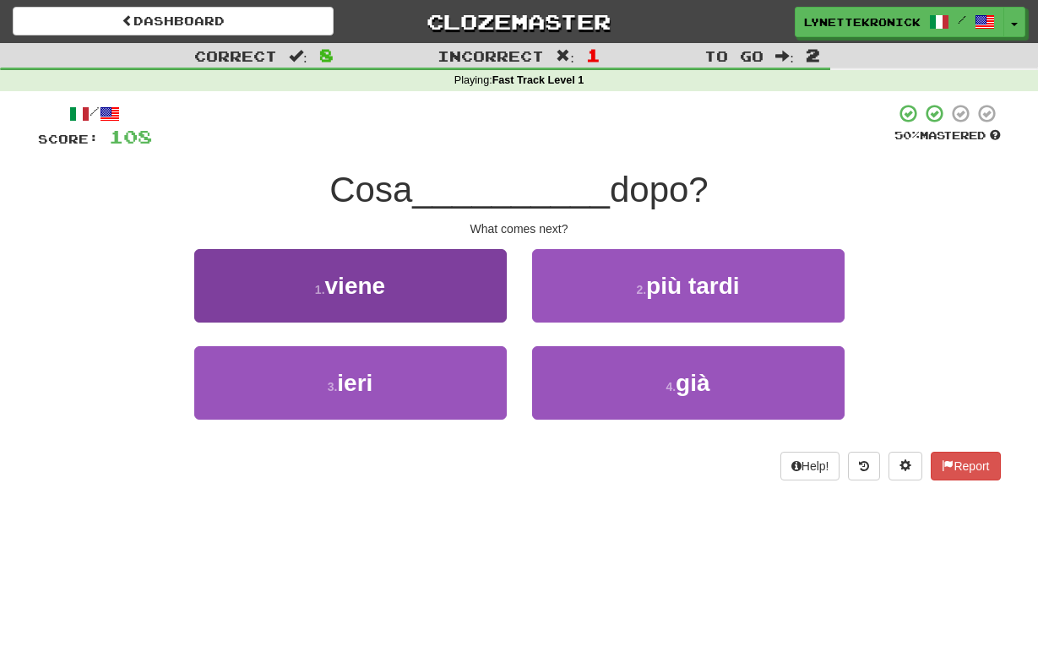
click at [412, 315] on button "1 . viene" at bounding box center [350, 286] width 313 height 74
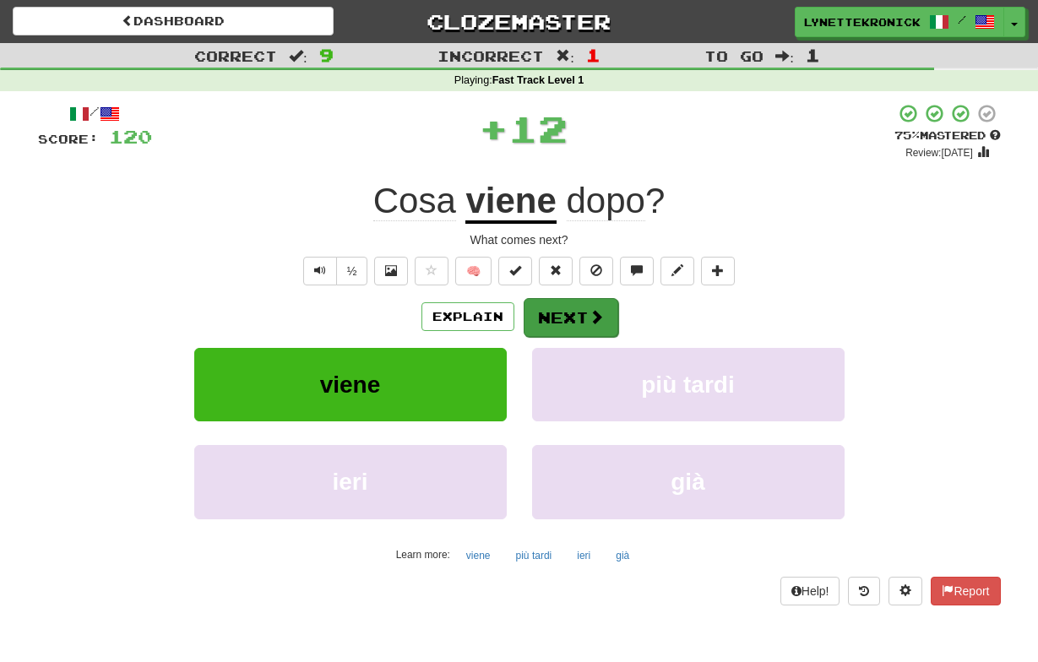
click at [569, 323] on button "Next" at bounding box center [571, 317] width 95 height 39
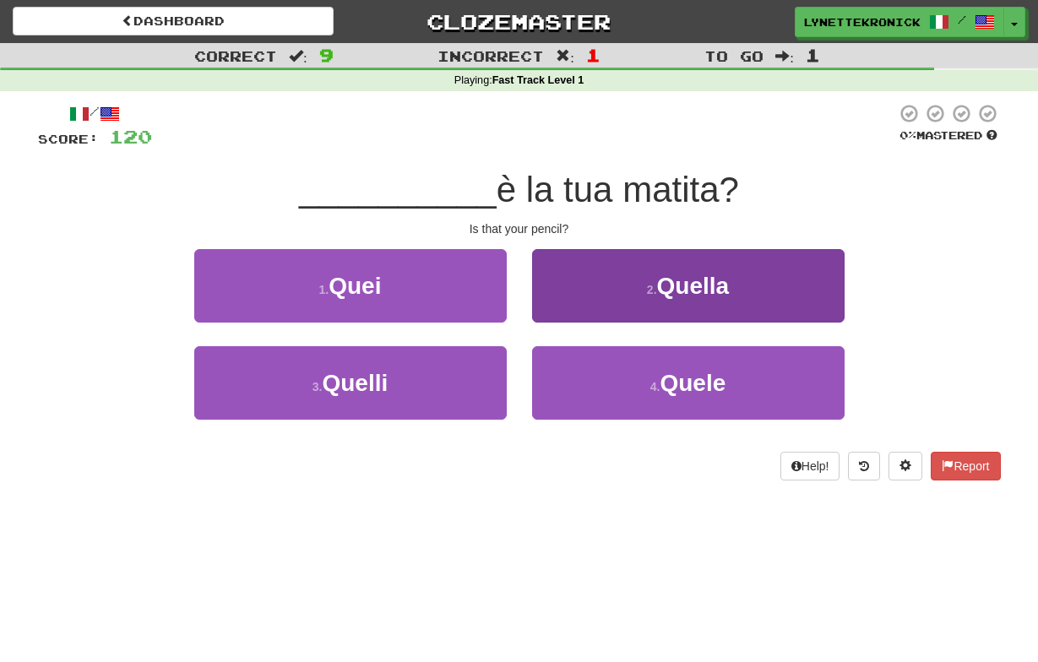
click at [689, 287] on span "Quella" at bounding box center [693, 286] width 73 height 26
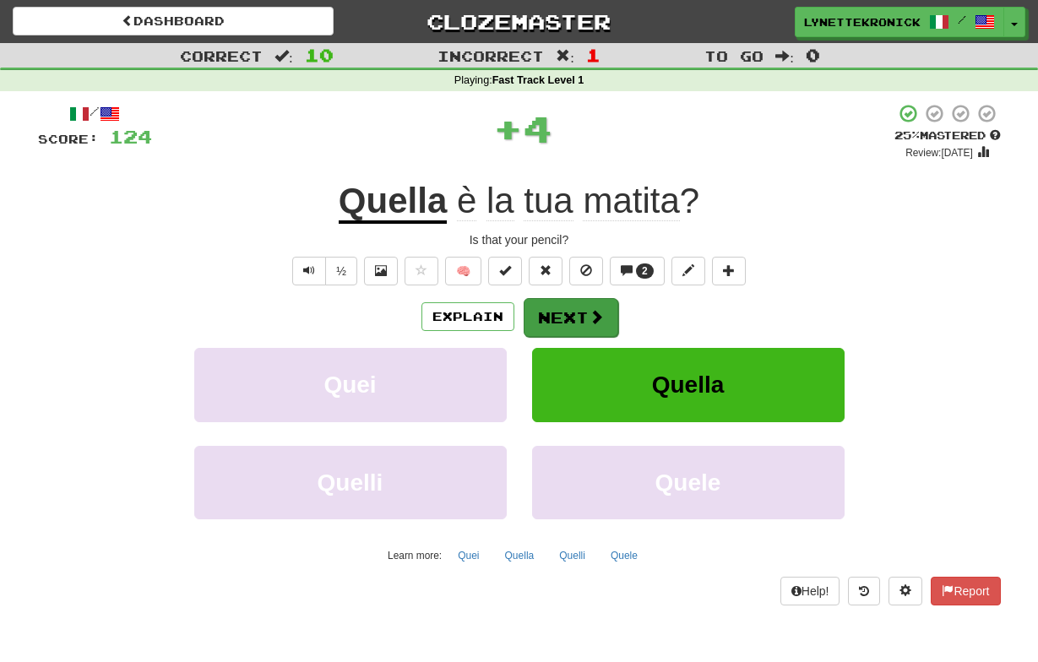
click at [575, 315] on button "Next" at bounding box center [571, 317] width 95 height 39
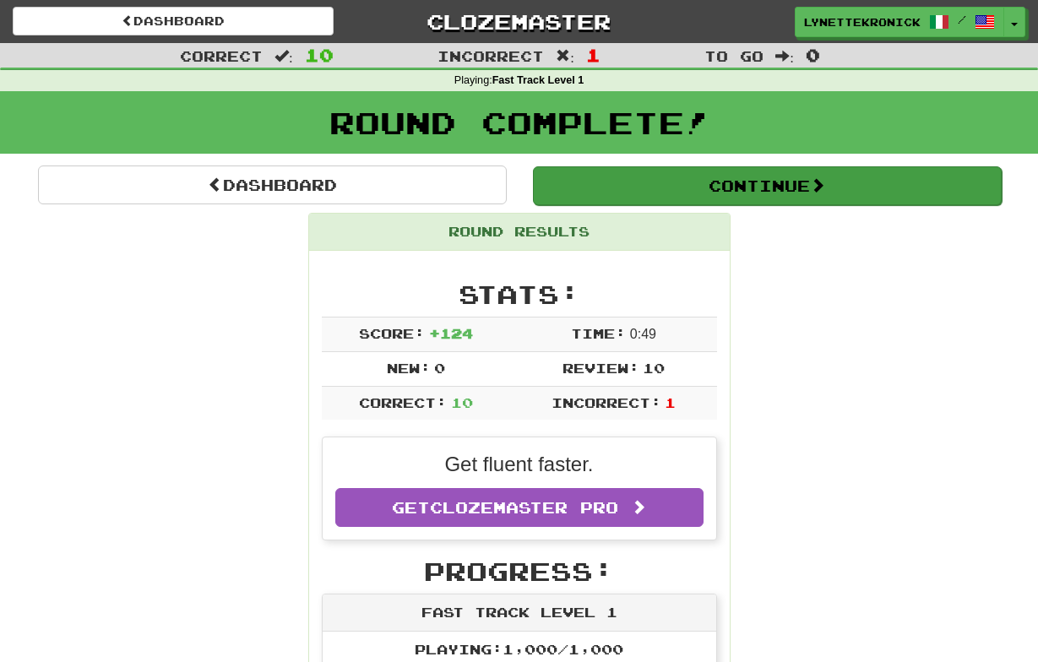
click at [758, 176] on button "Continue" at bounding box center [767, 185] width 469 height 39
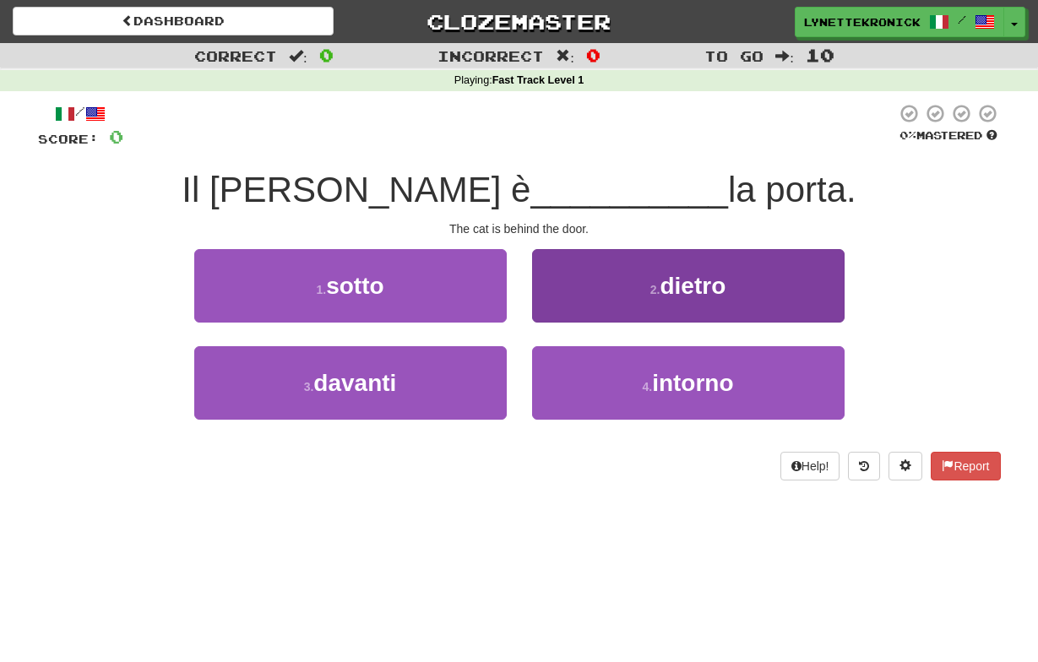
click at [664, 283] on span "dietro" at bounding box center [693, 286] width 66 height 26
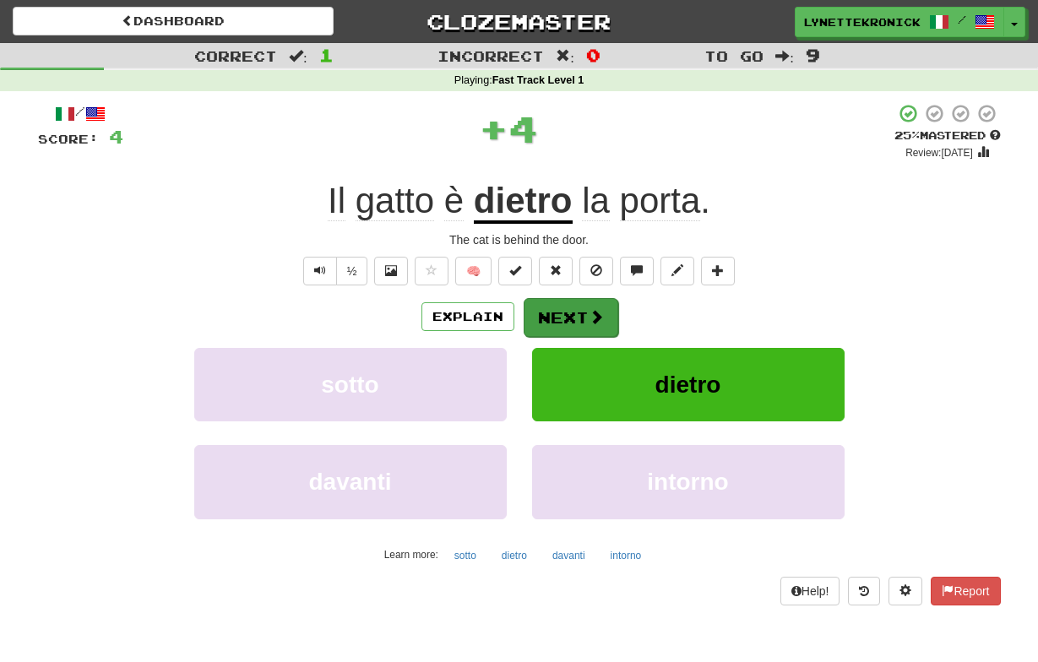
click at [572, 316] on button "Next" at bounding box center [571, 317] width 95 height 39
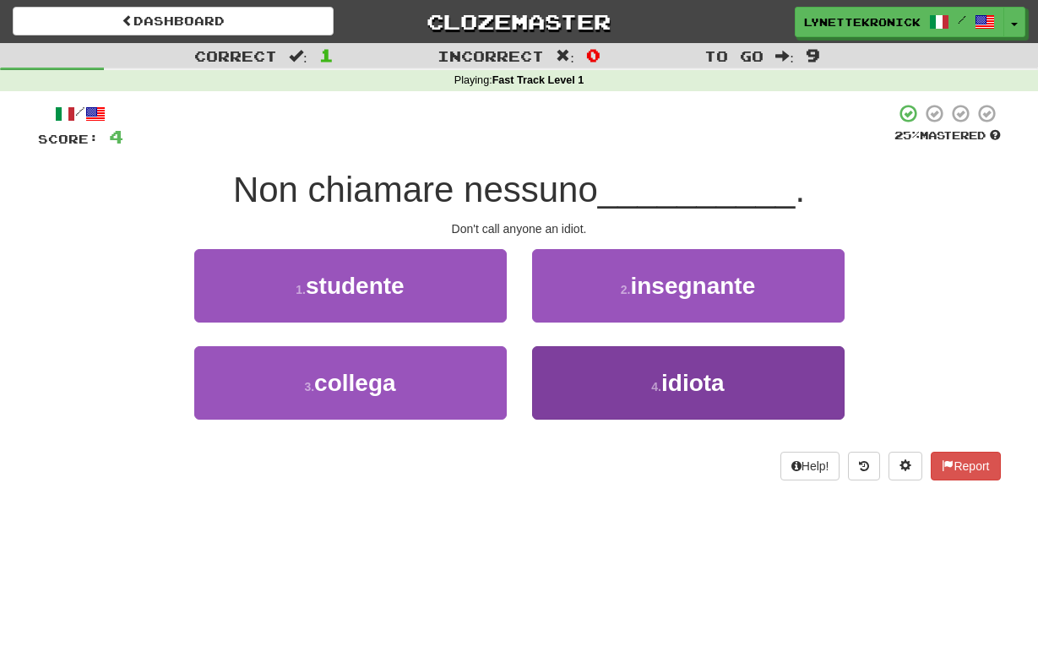
click at [676, 379] on span "idiota" at bounding box center [693, 383] width 63 height 26
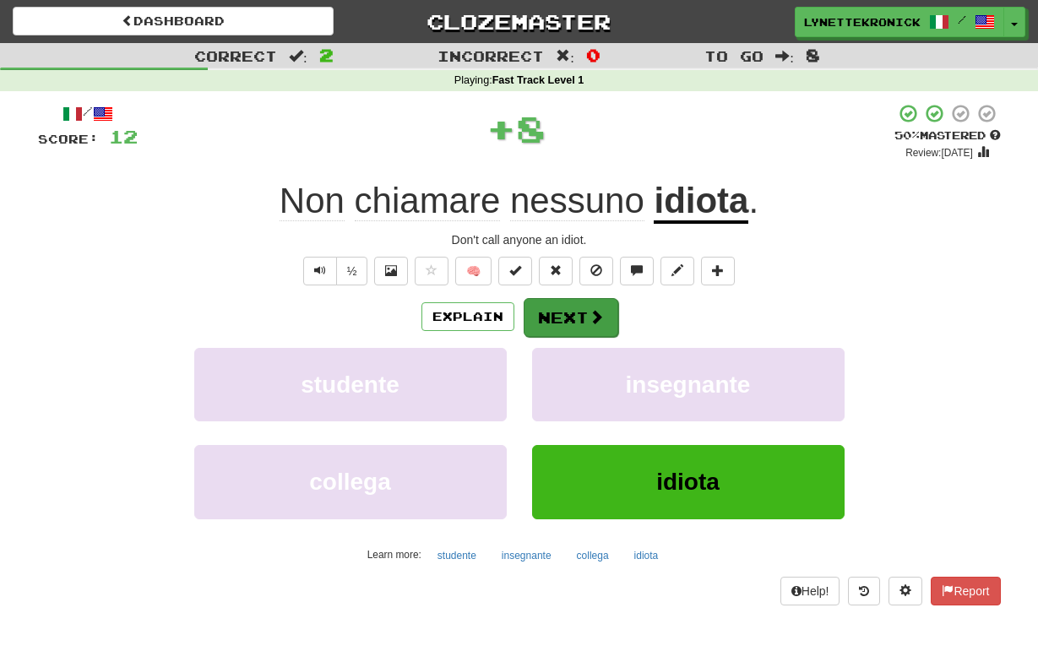
click at [560, 322] on button "Next" at bounding box center [571, 317] width 95 height 39
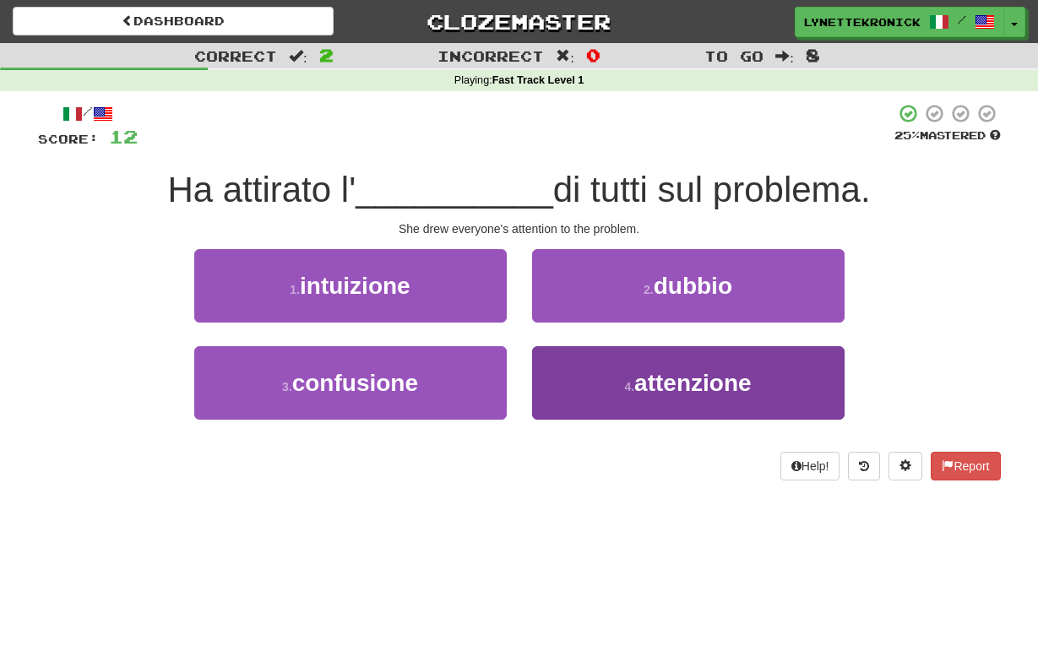
click at [657, 372] on span "attenzione" at bounding box center [693, 383] width 117 height 26
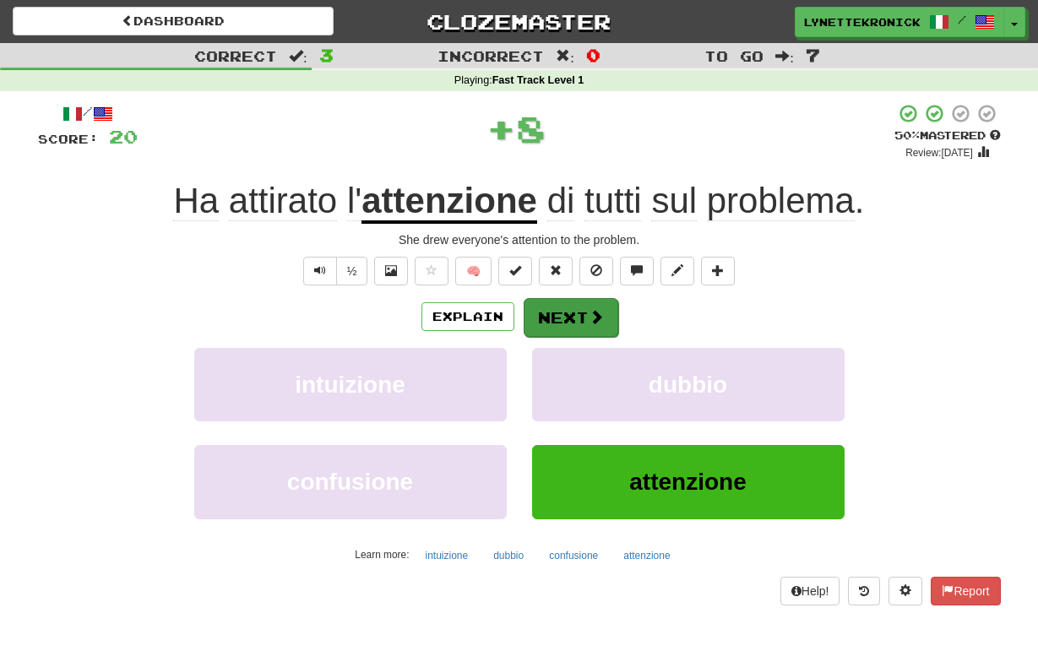
click at [558, 319] on button "Next" at bounding box center [571, 317] width 95 height 39
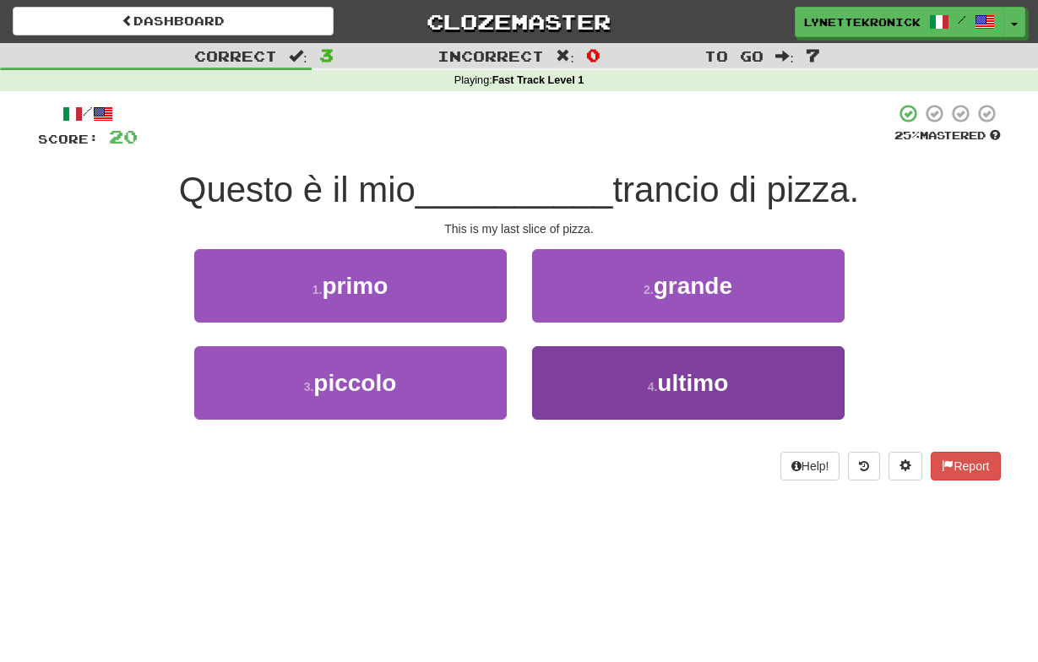
click at [664, 389] on span "ultimo" at bounding box center [692, 383] width 71 height 26
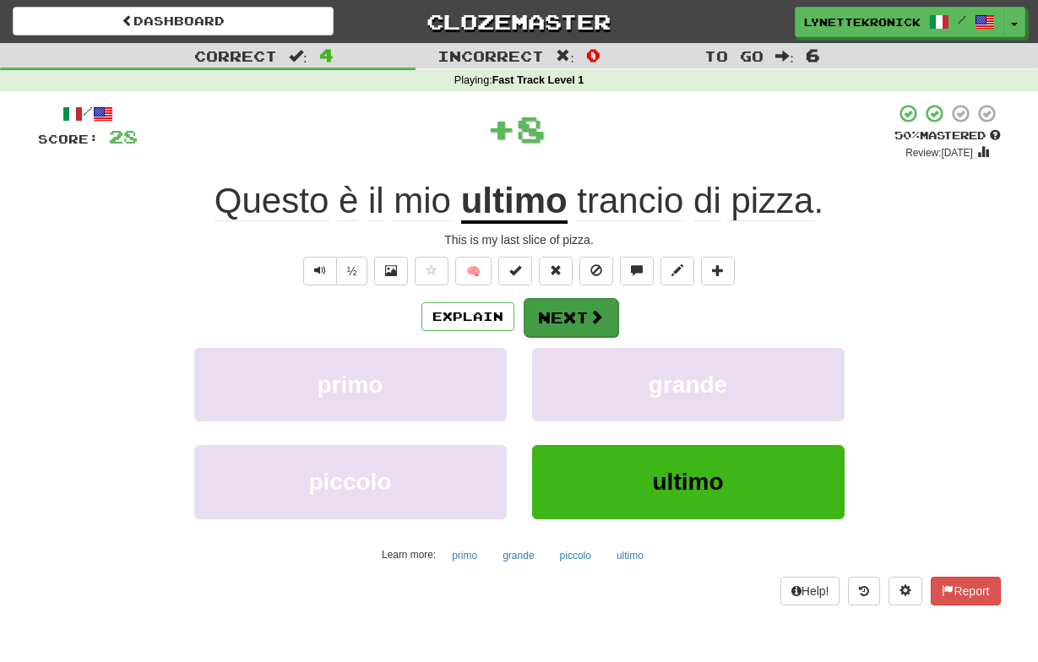
click at [570, 325] on button "Next" at bounding box center [571, 317] width 95 height 39
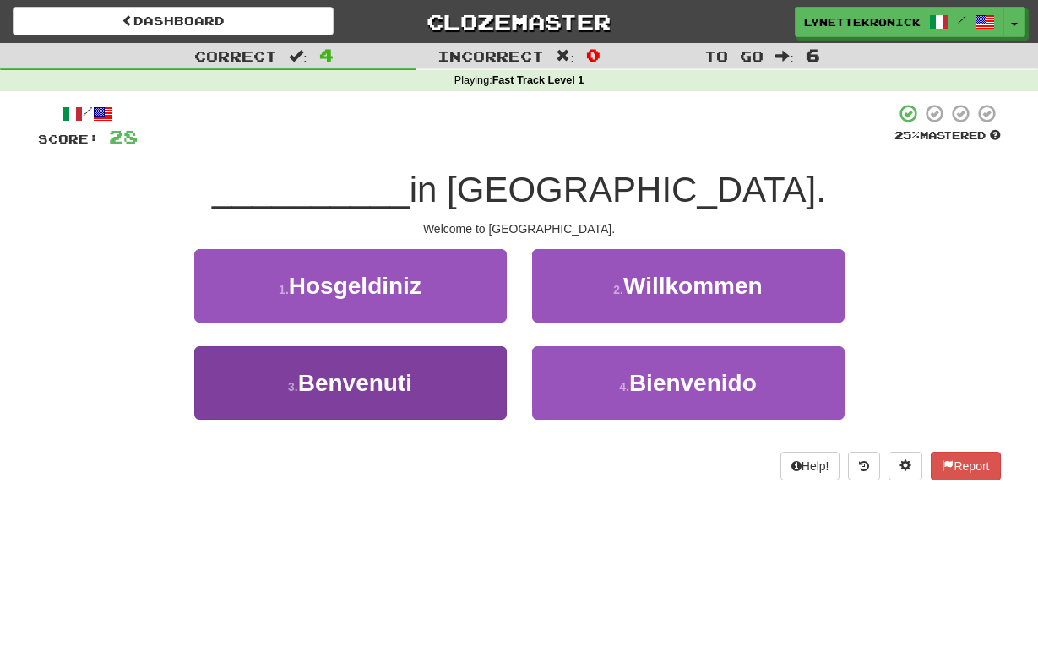
click at [378, 374] on span "Benvenuti" at bounding box center [355, 383] width 114 height 26
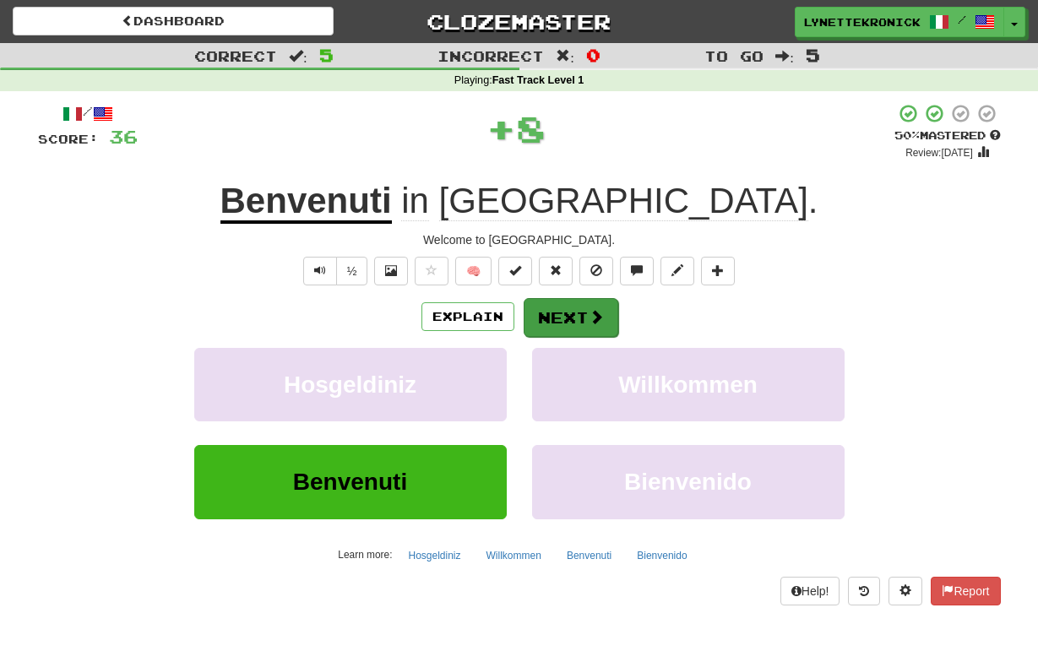
click at [574, 308] on button "Next" at bounding box center [571, 317] width 95 height 39
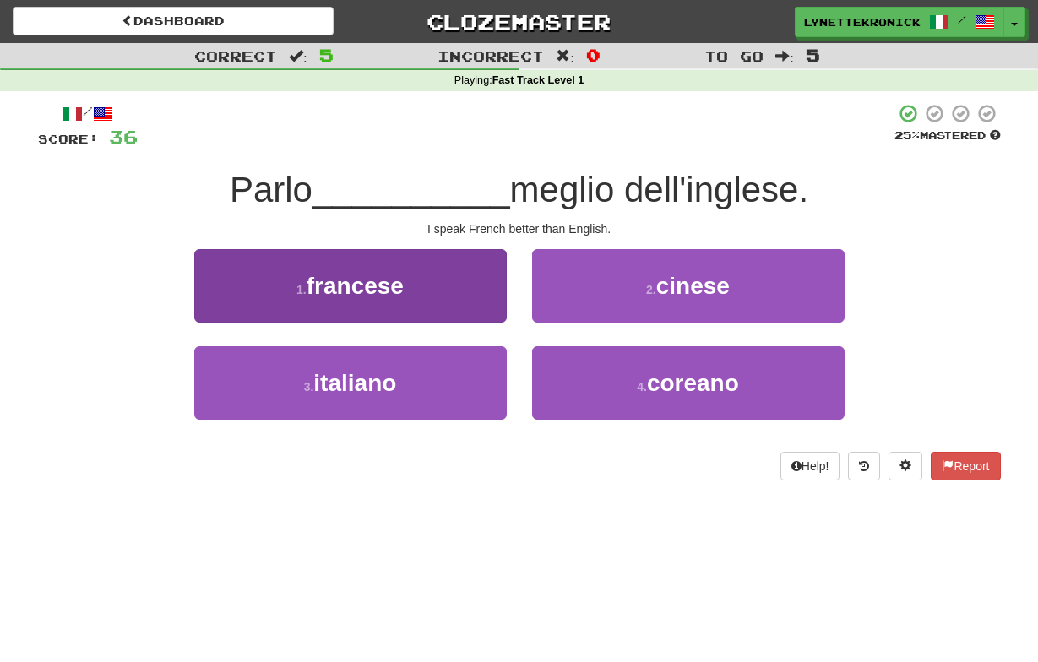
click at [400, 285] on span "francese" at bounding box center [355, 286] width 97 height 26
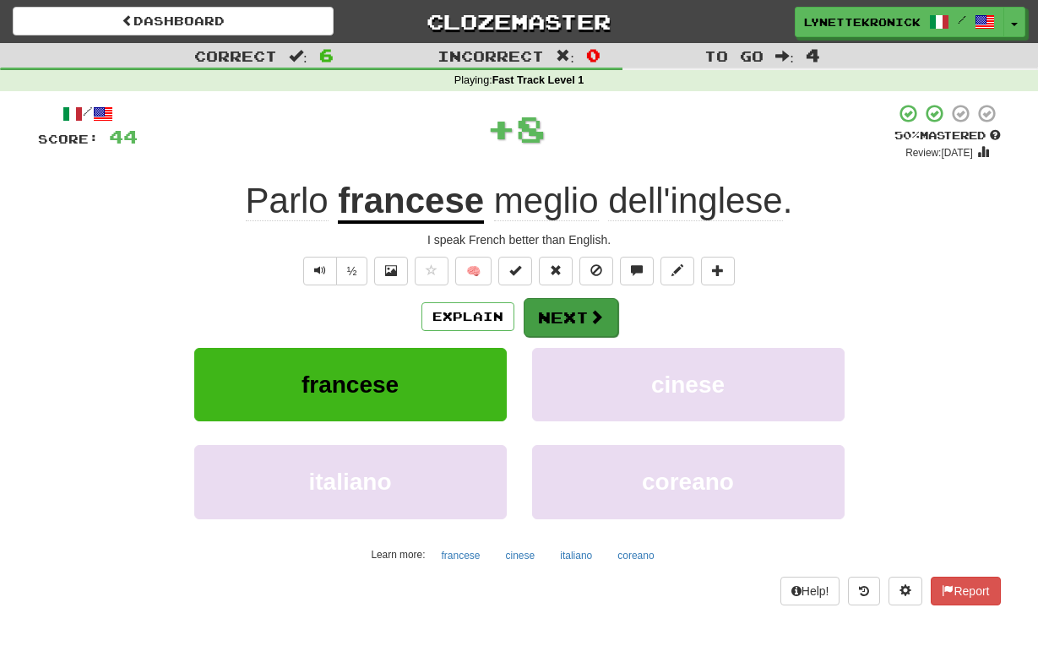
click at [575, 312] on button "Next" at bounding box center [571, 317] width 95 height 39
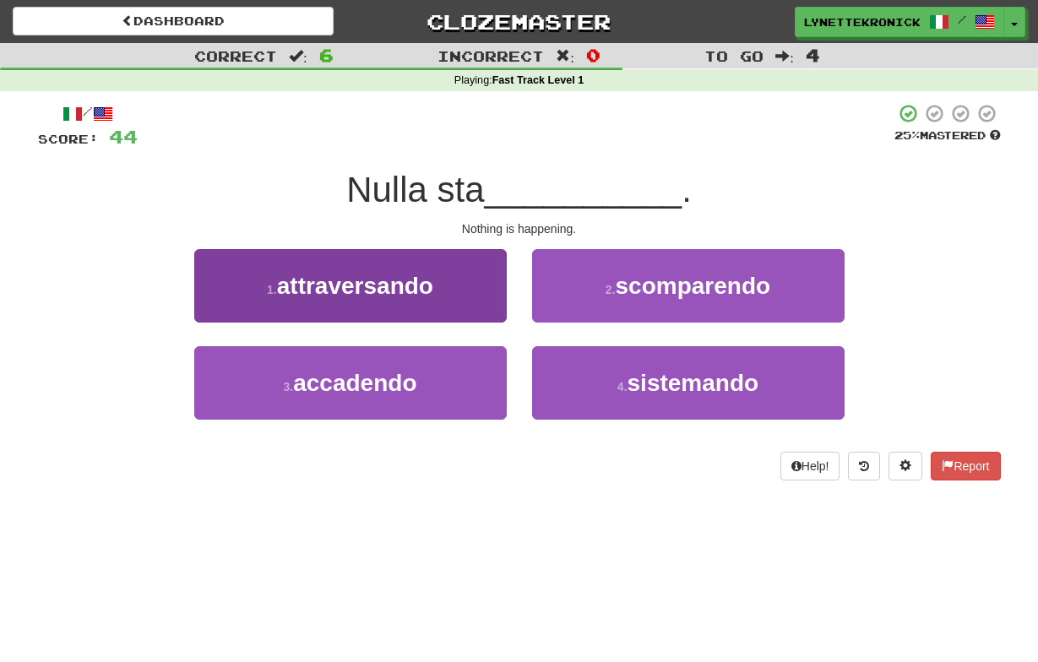
click at [384, 301] on button "1 . attraversando" at bounding box center [350, 286] width 313 height 74
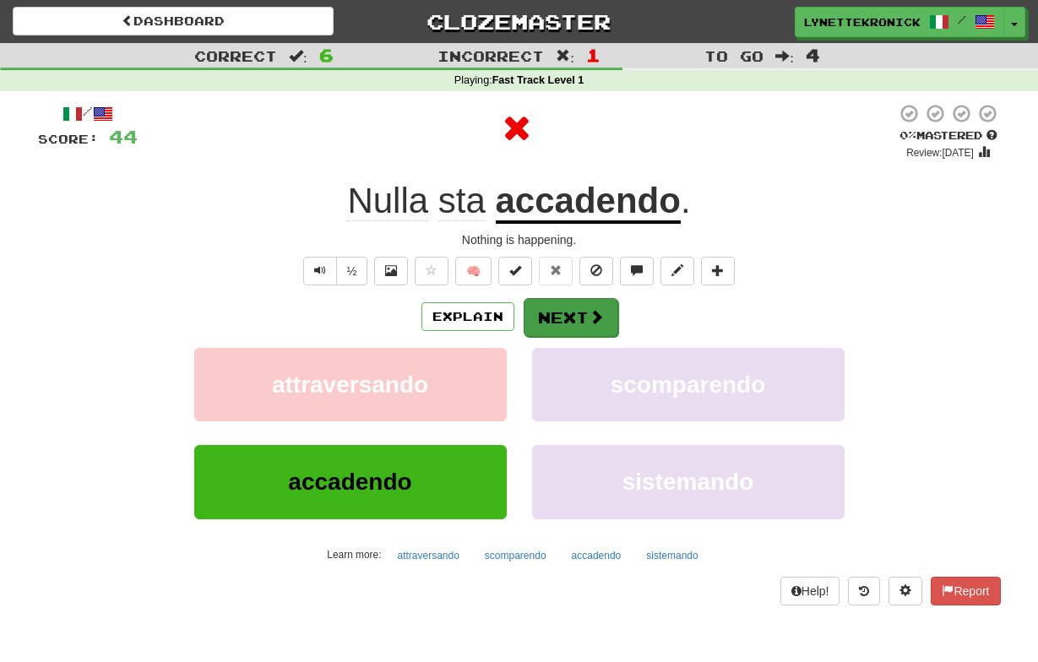
click at [575, 317] on button "Next" at bounding box center [571, 317] width 95 height 39
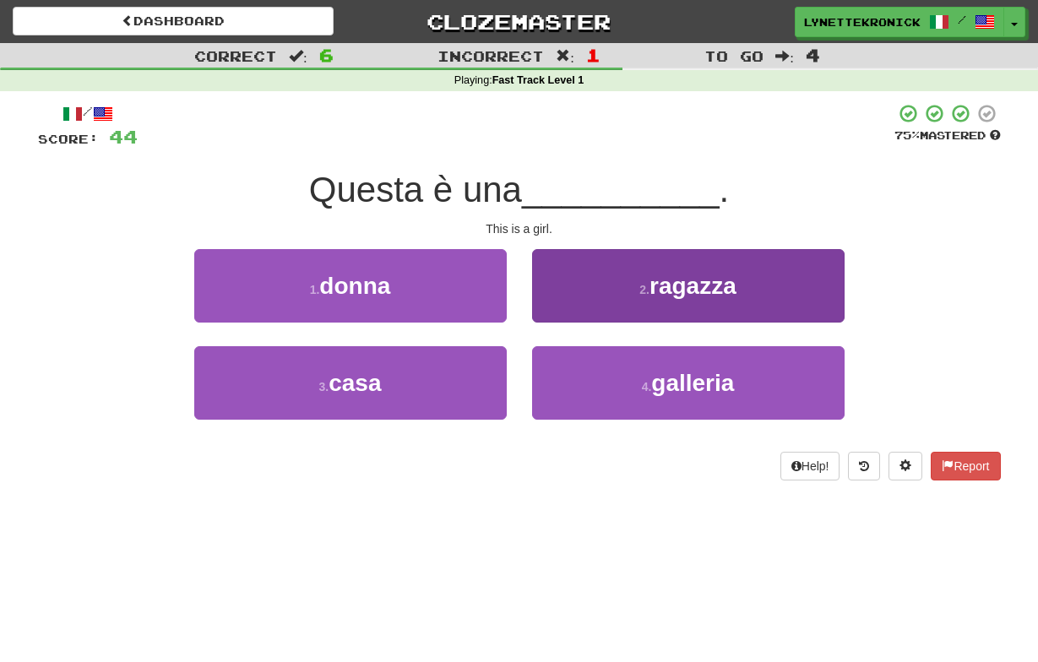
click at [688, 294] on span "ragazza" at bounding box center [693, 286] width 87 height 26
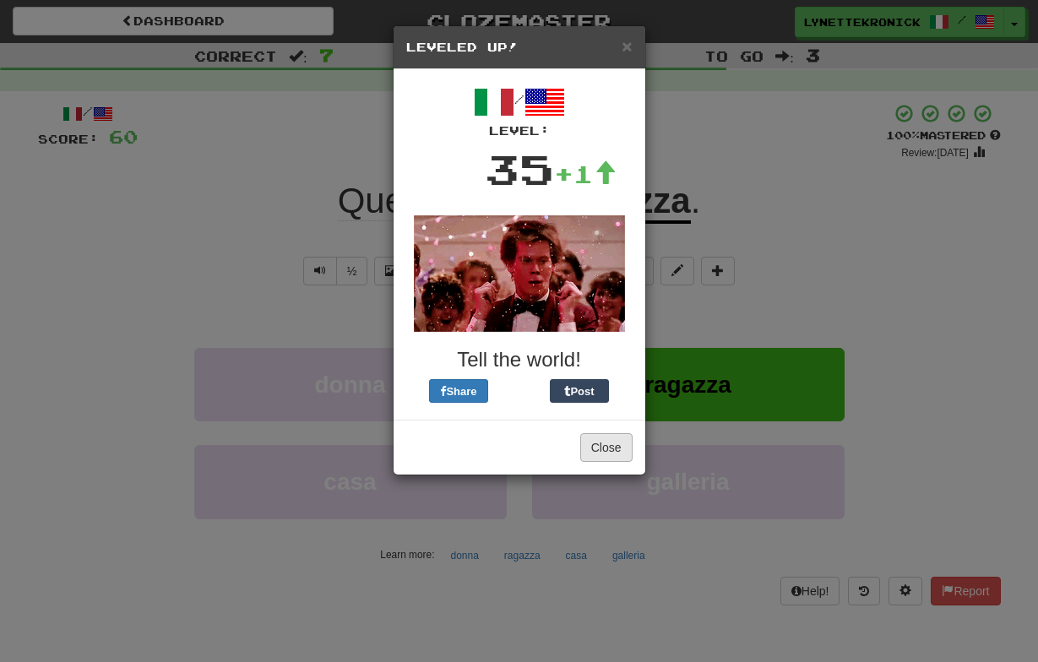
click at [607, 450] on button "Close" at bounding box center [606, 447] width 52 height 29
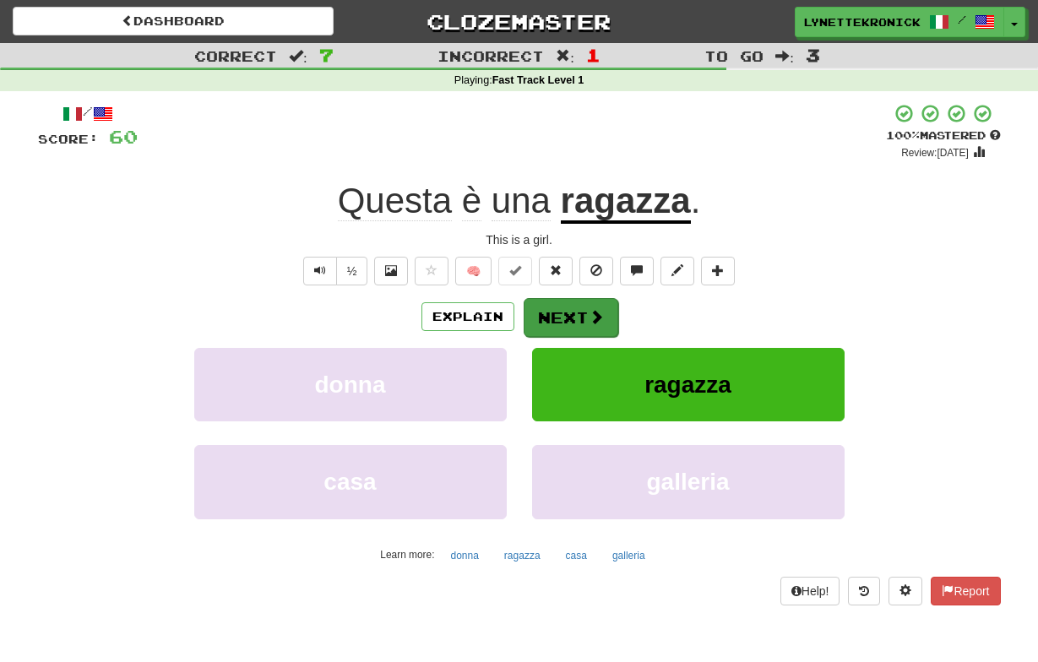
click at [564, 308] on button "Next" at bounding box center [571, 317] width 95 height 39
